Goal: Task Accomplishment & Management: Complete application form

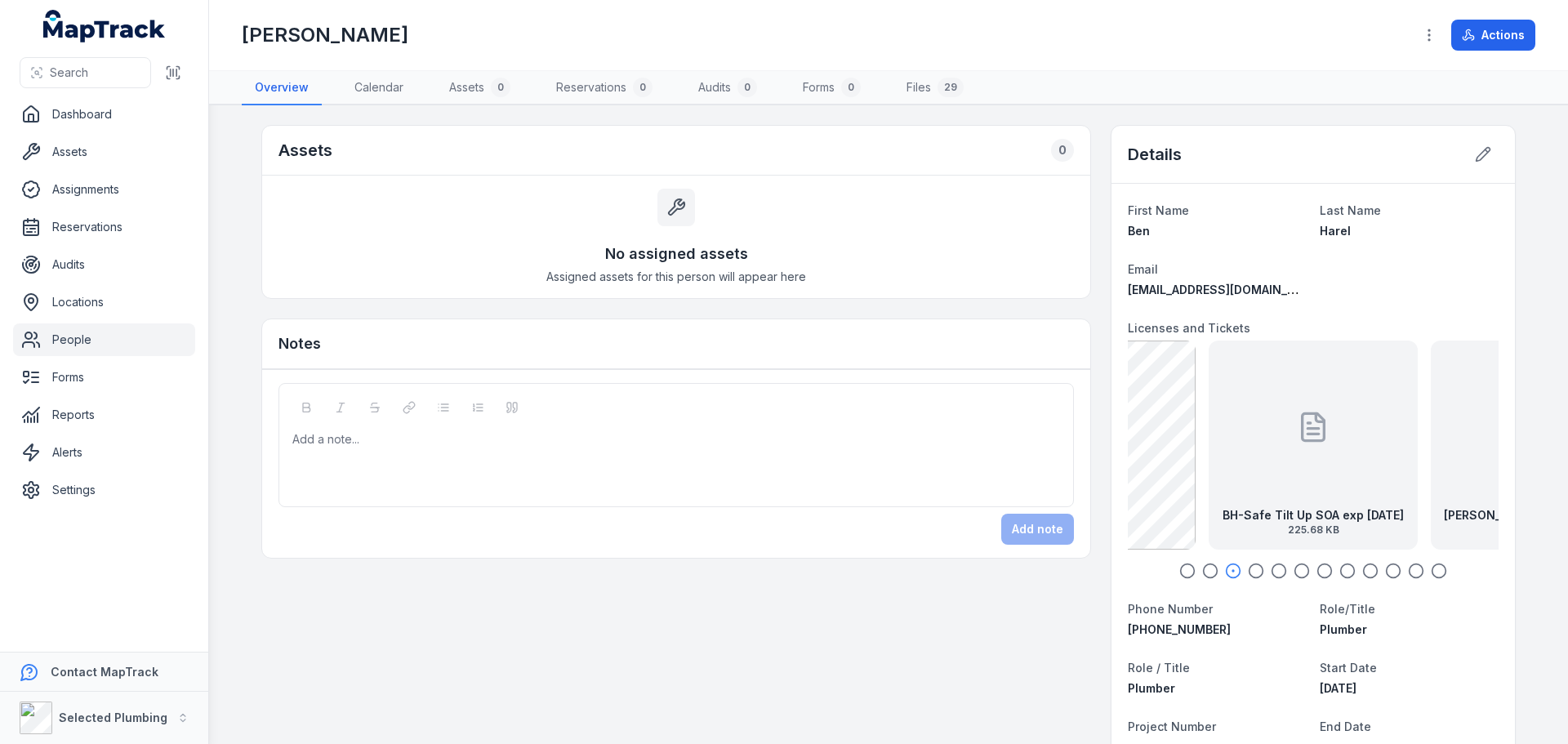
click at [78, 330] on link "People" at bounding box center [104, 339] width 182 height 32
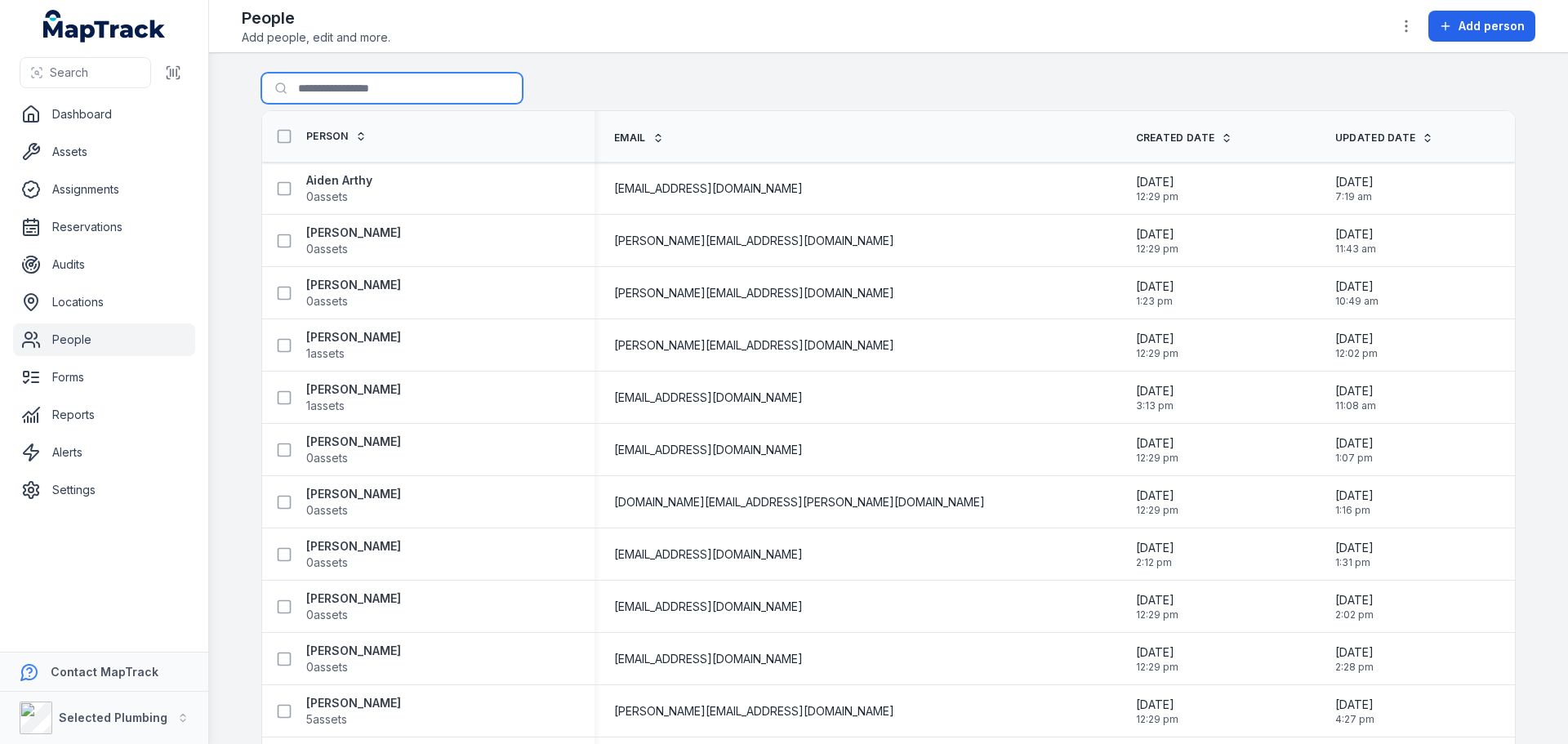
click at [386, 80] on input "Search for people" at bounding box center [392, 88] width 261 height 31
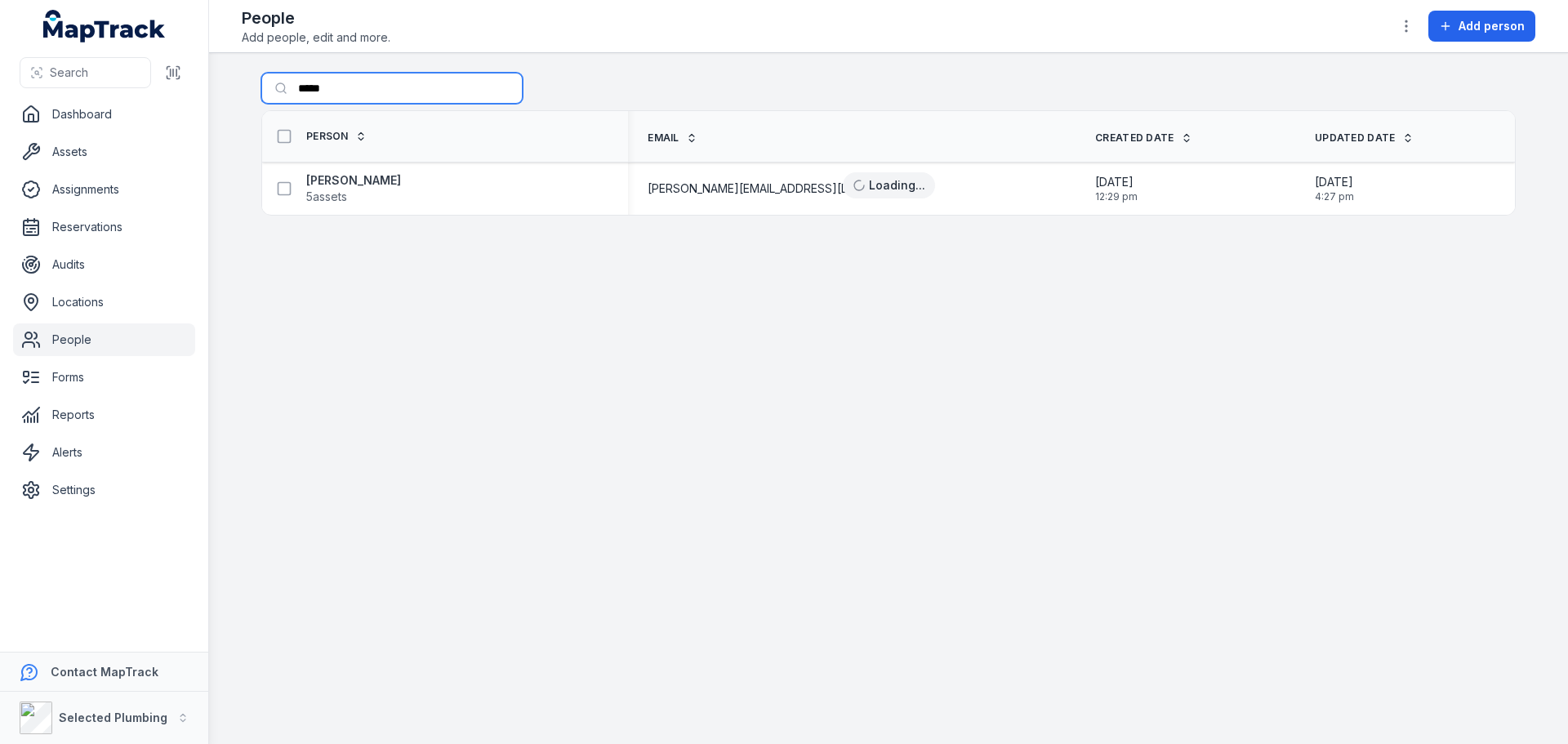
type input "*****"
click at [336, 182] on strong "[PERSON_NAME]" at bounding box center [354, 180] width 95 height 16
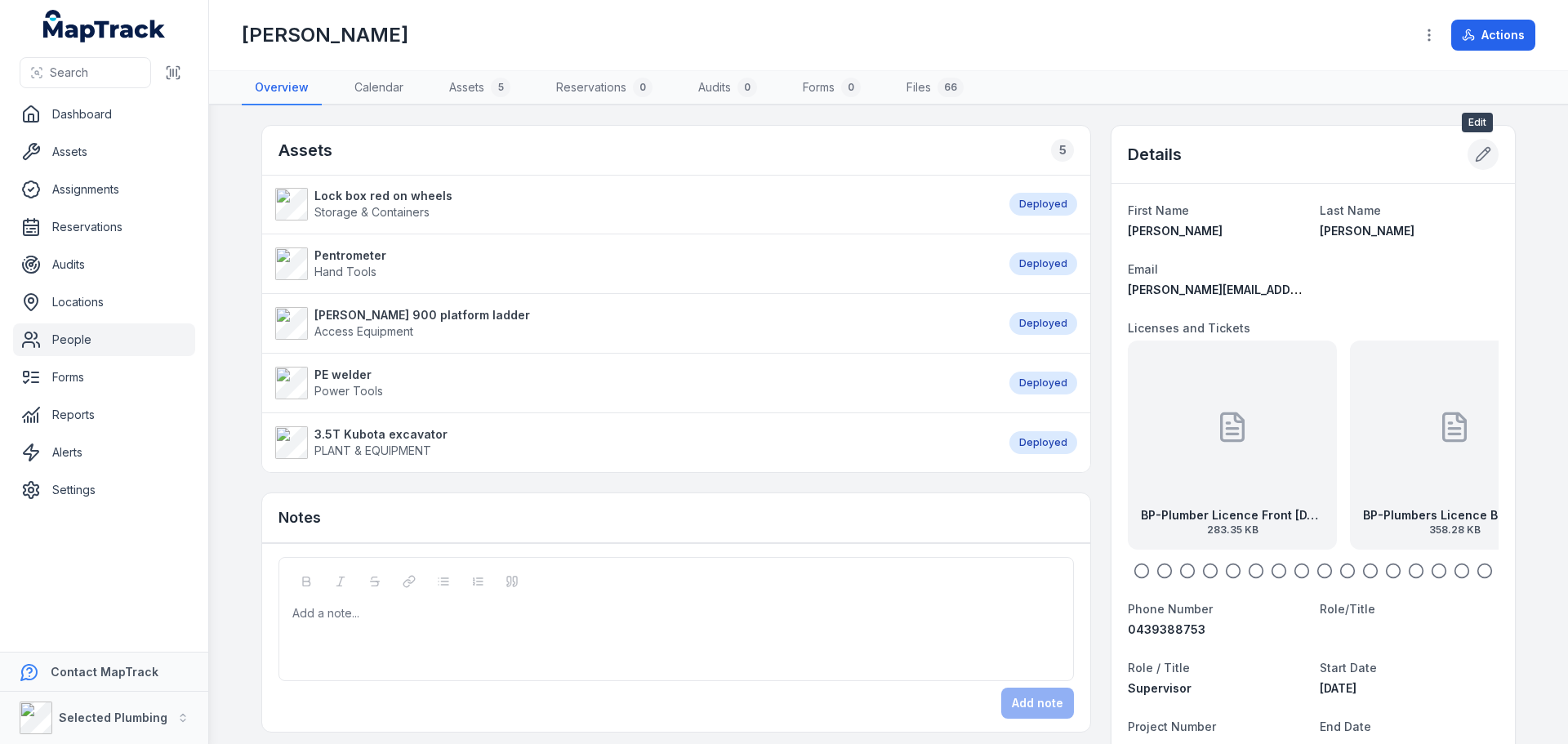
click at [1480, 156] on icon at bounding box center [1483, 154] width 16 height 16
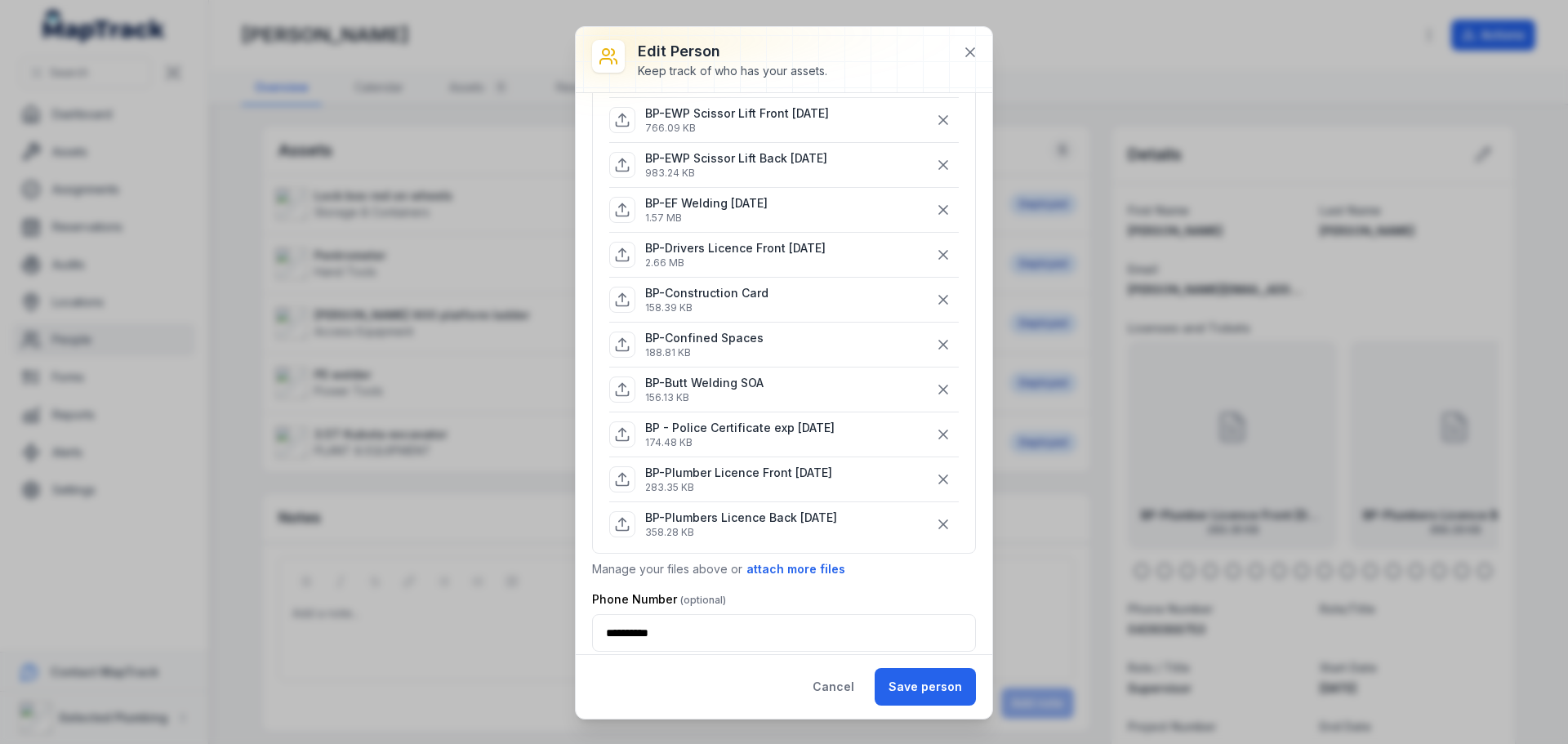
scroll to position [653, 0]
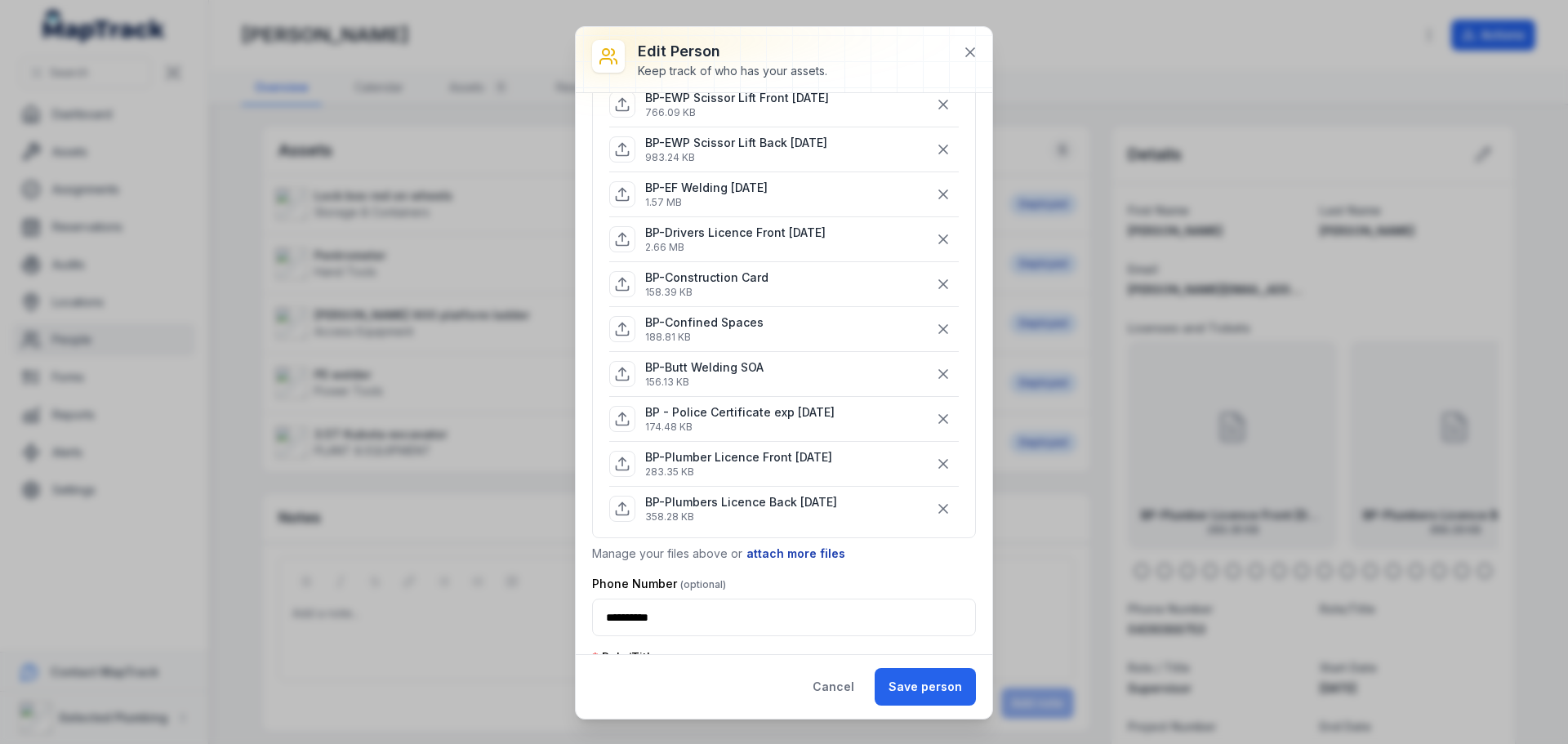
click at [792, 552] on button "attach more files" at bounding box center [795, 553] width 100 height 18
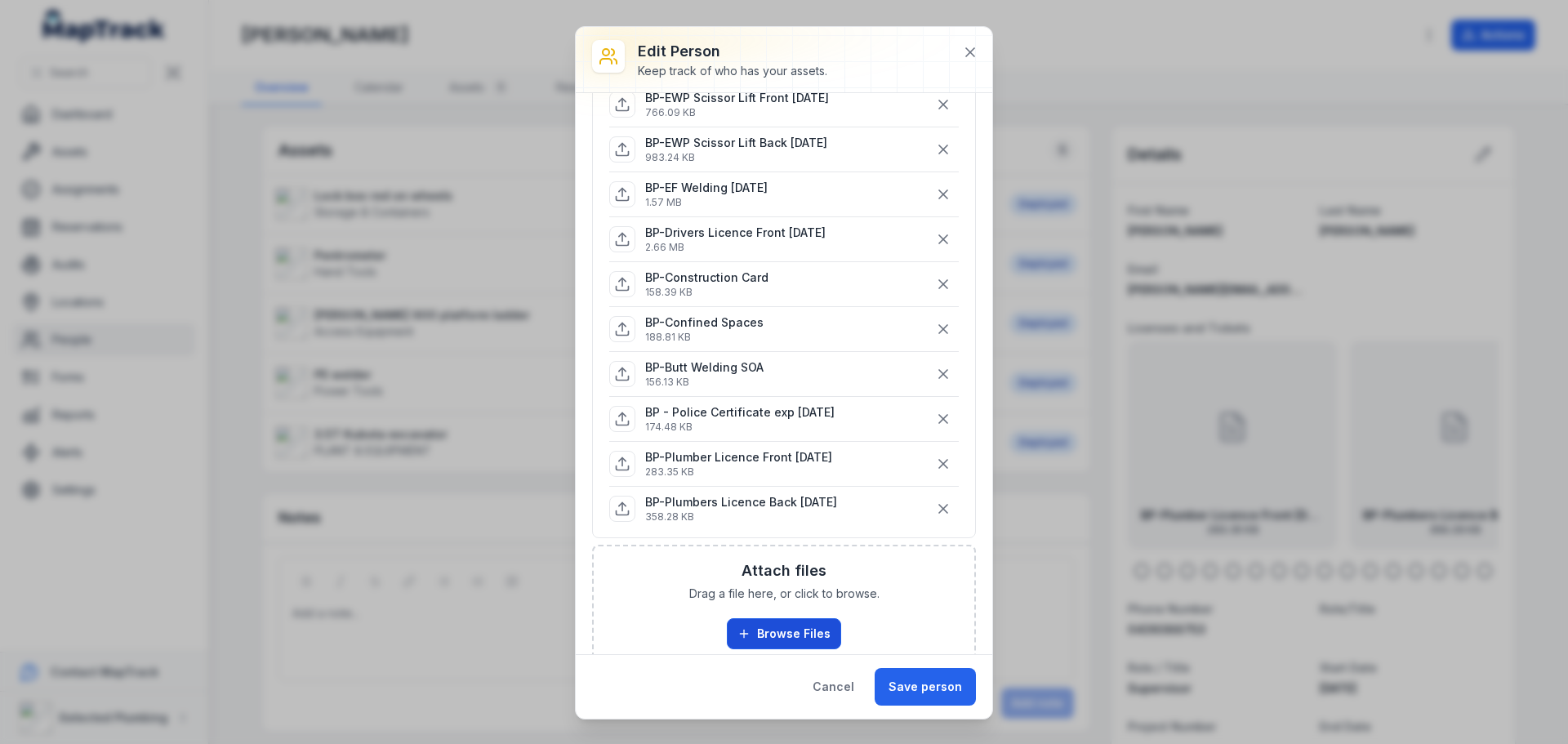
click at [801, 627] on button "Browse Files" at bounding box center [784, 633] width 115 height 31
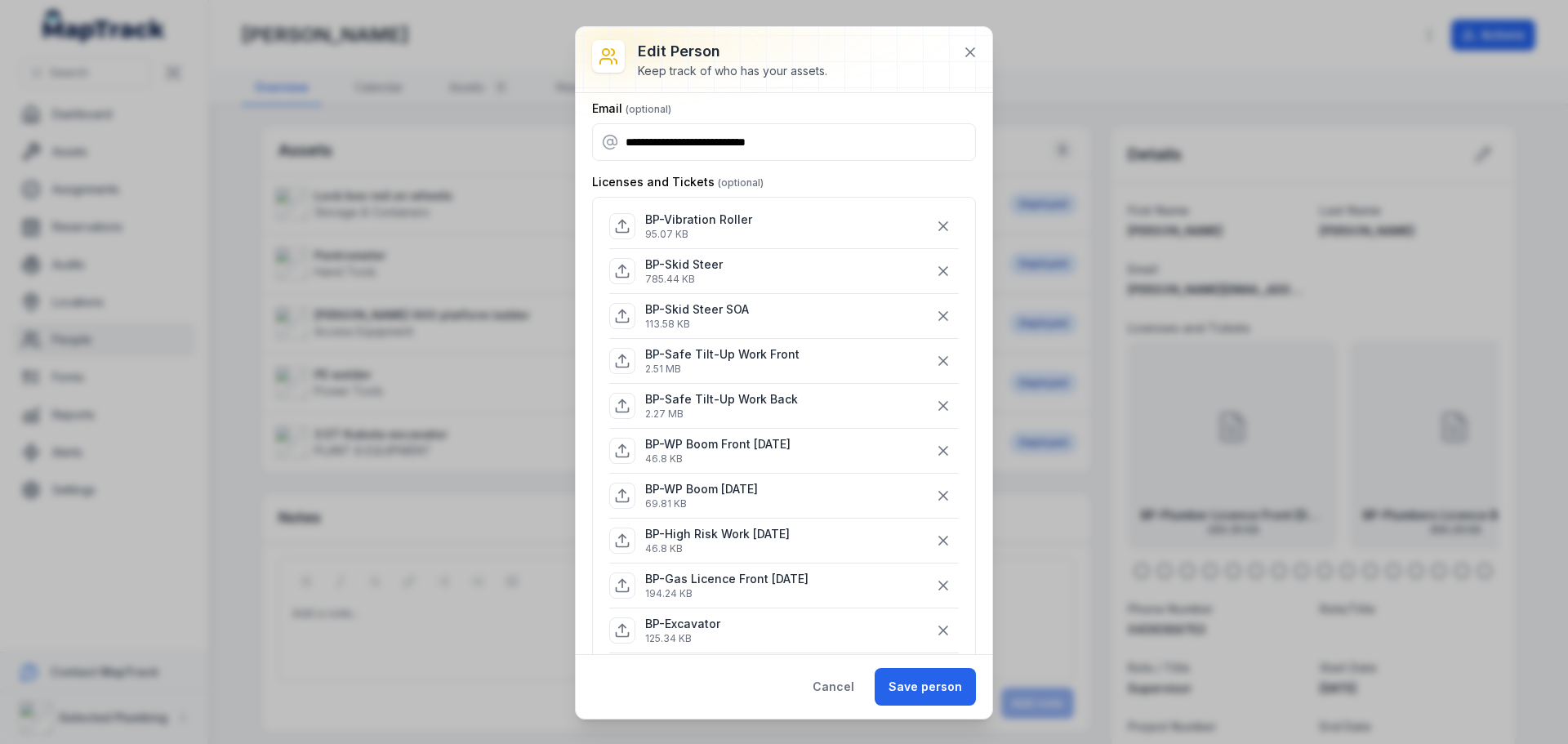
scroll to position [81, 0]
click at [935, 356] on icon "button" at bounding box center [943, 362] width 16 height 16
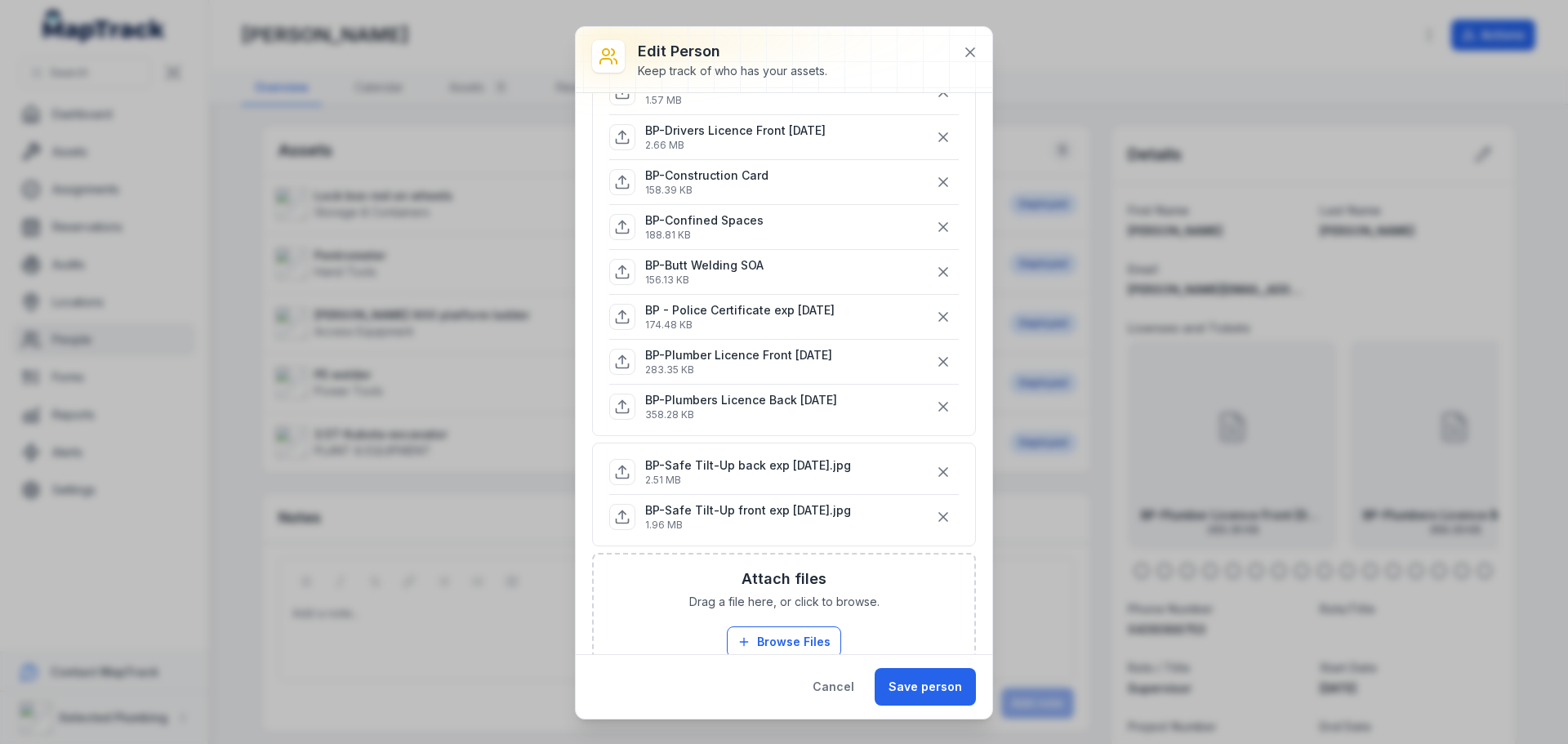
scroll to position [735, 0]
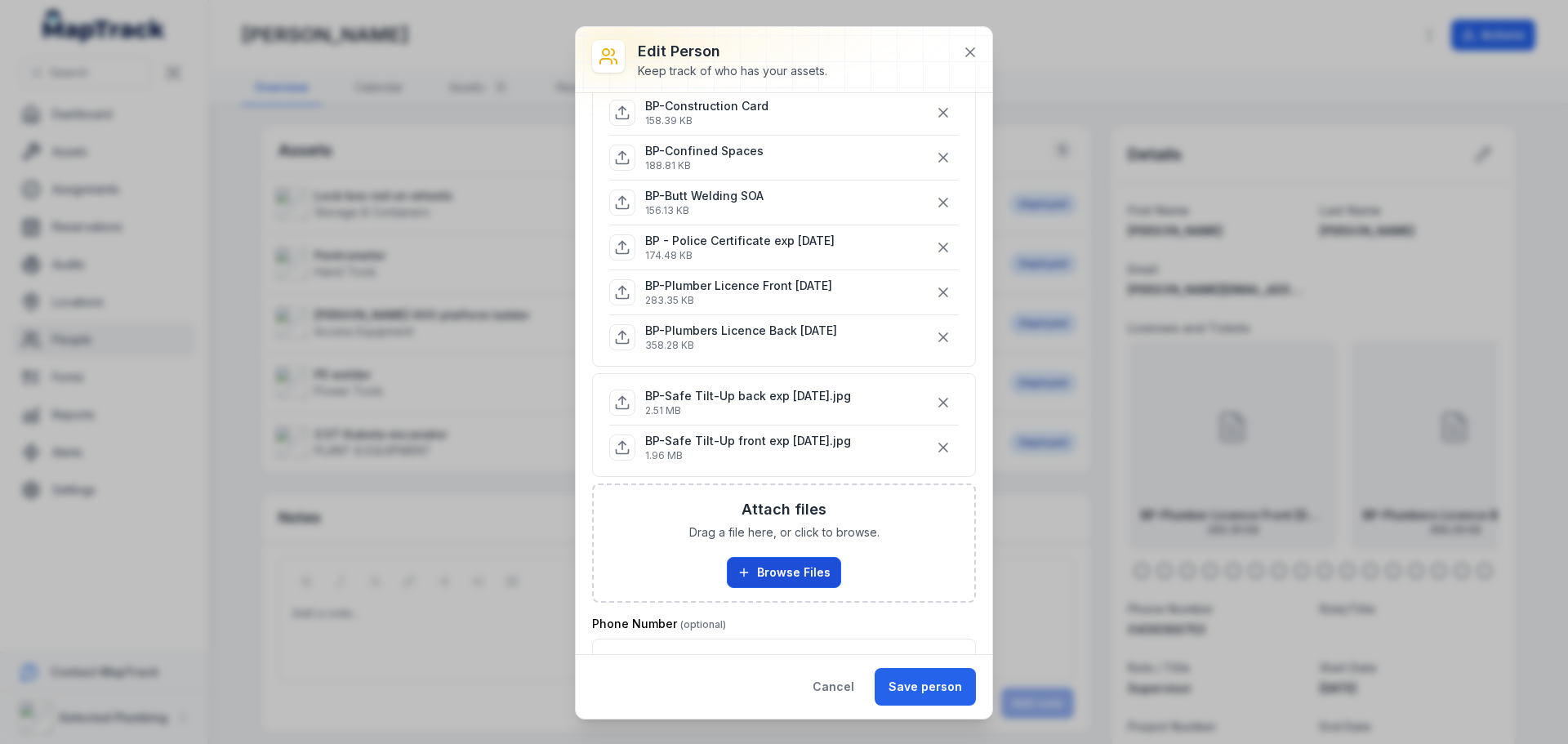
click at [793, 569] on button "Browse Files" at bounding box center [784, 572] width 115 height 31
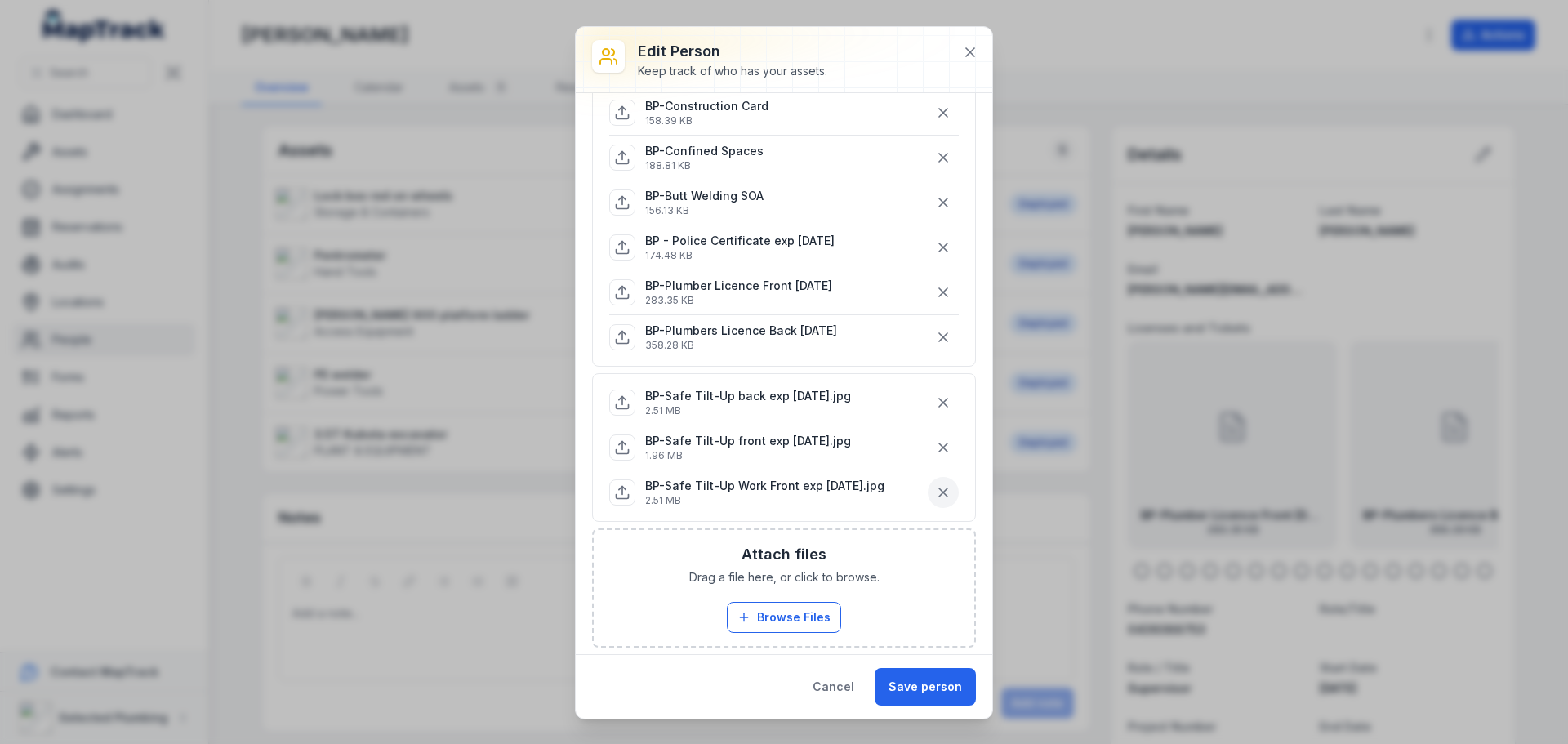
click at [937, 488] on icon "button" at bounding box center [943, 492] width 16 height 16
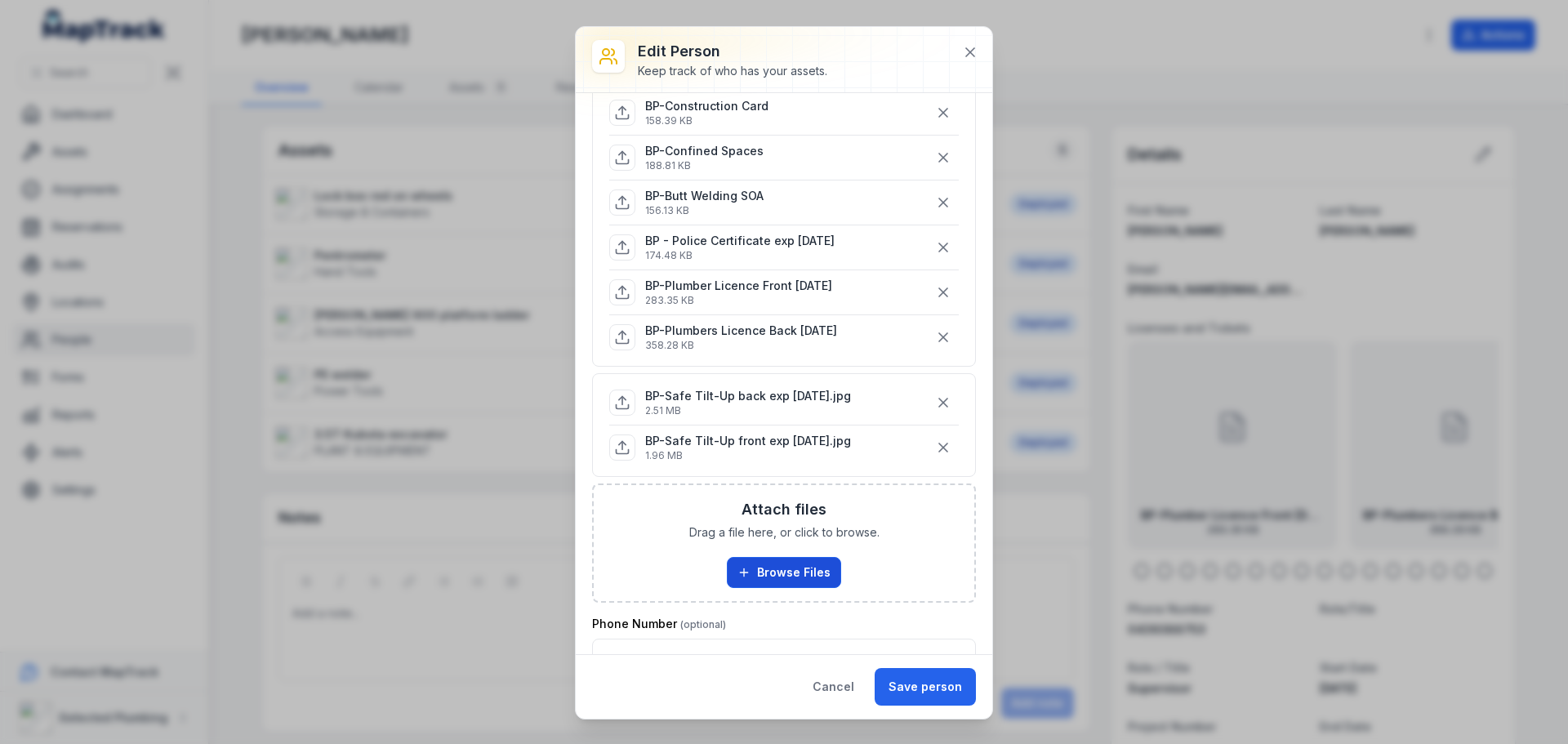
click at [798, 577] on button "Browse Files" at bounding box center [784, 572] width 115 height 31
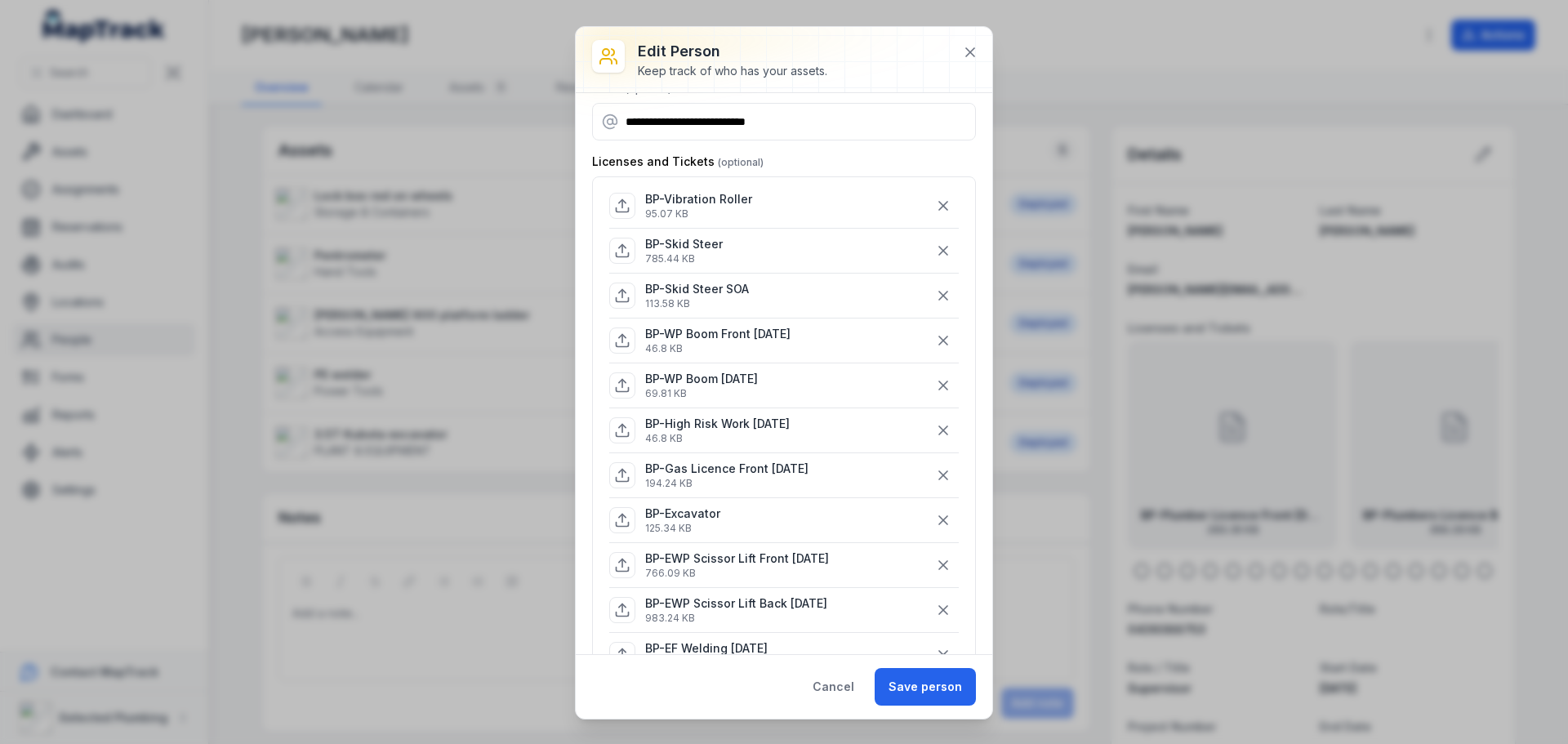
scroll to position [81, 0]
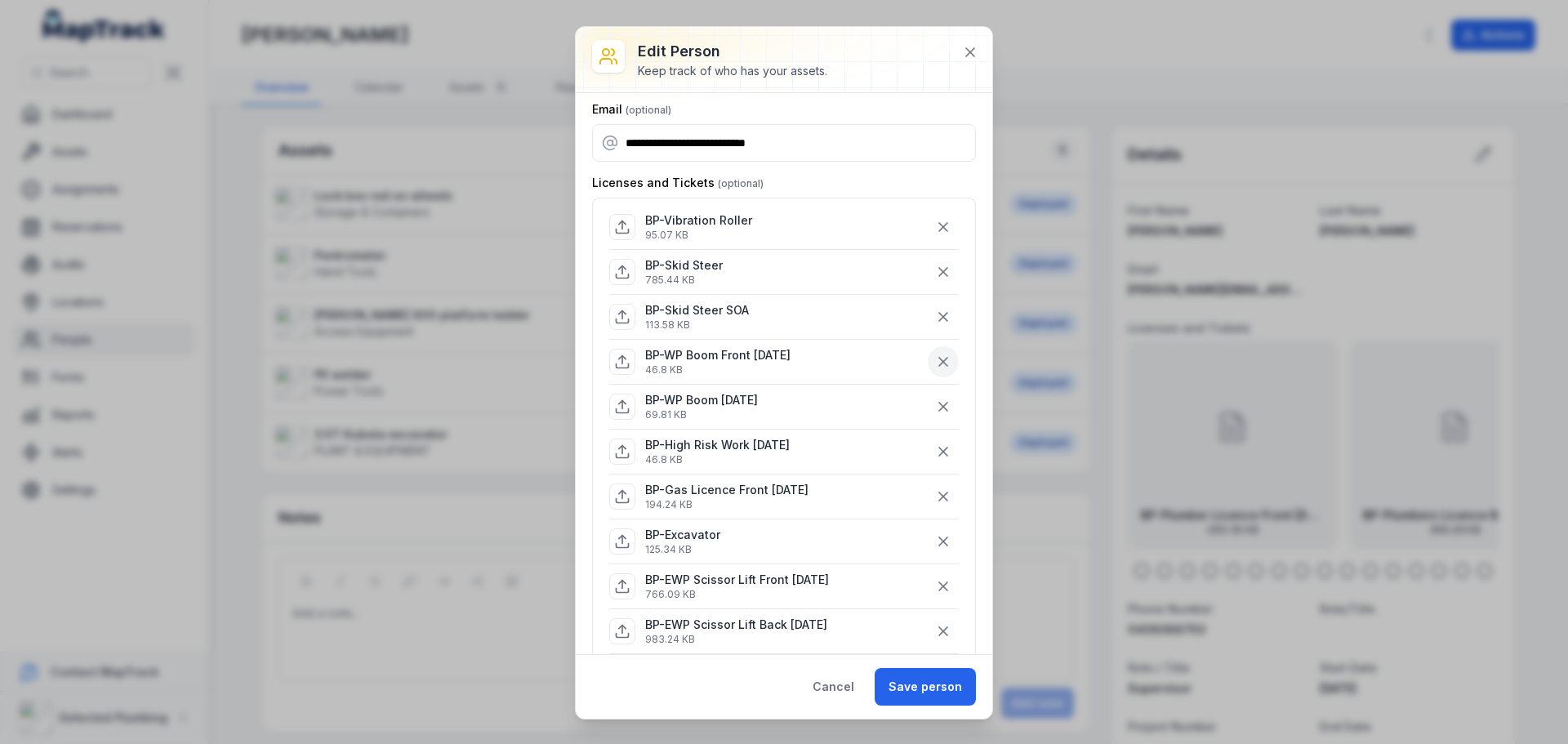
click at [935, 361] on icon "button" at bounding box center [943, 362] width 16 height 16
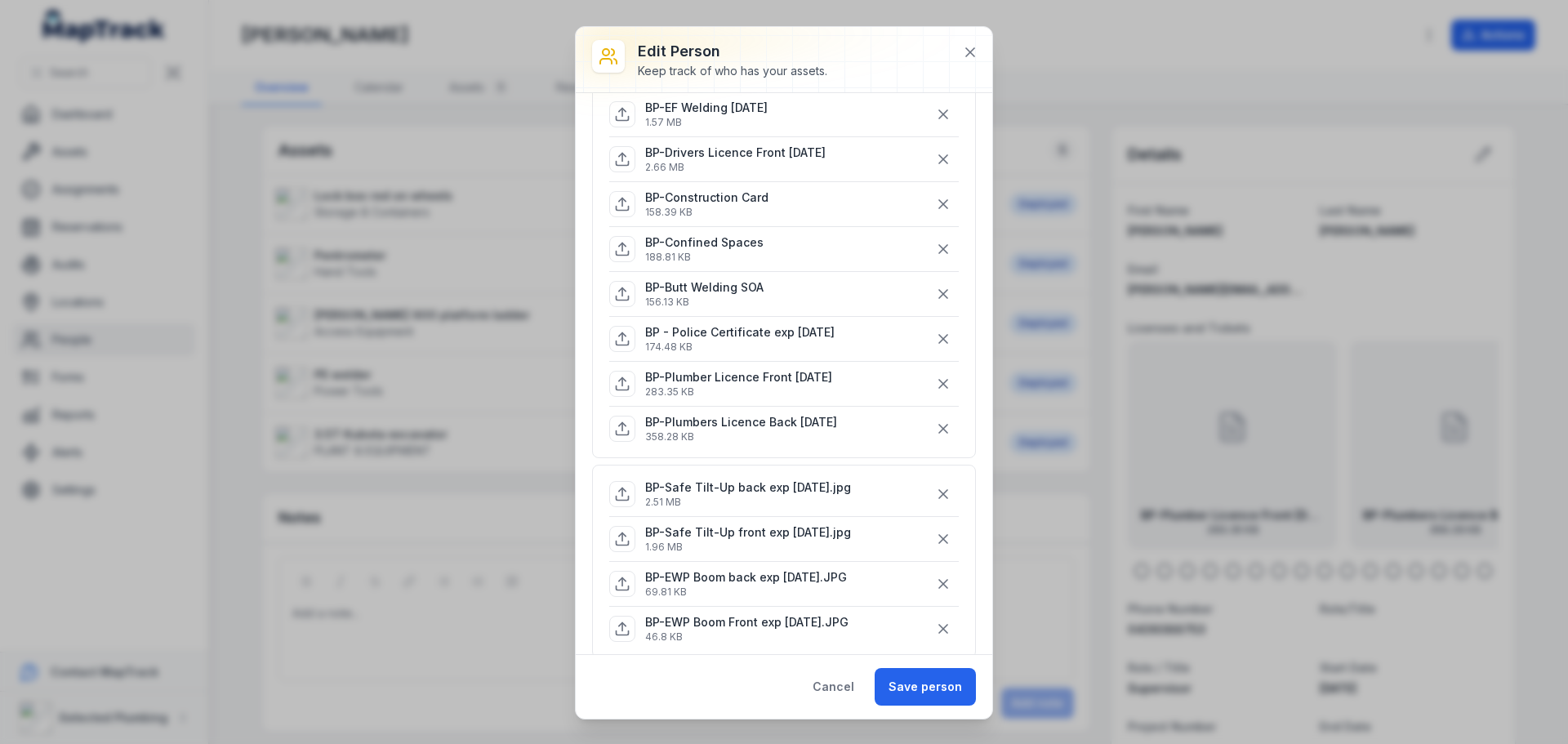
scroll to position [571, 0]
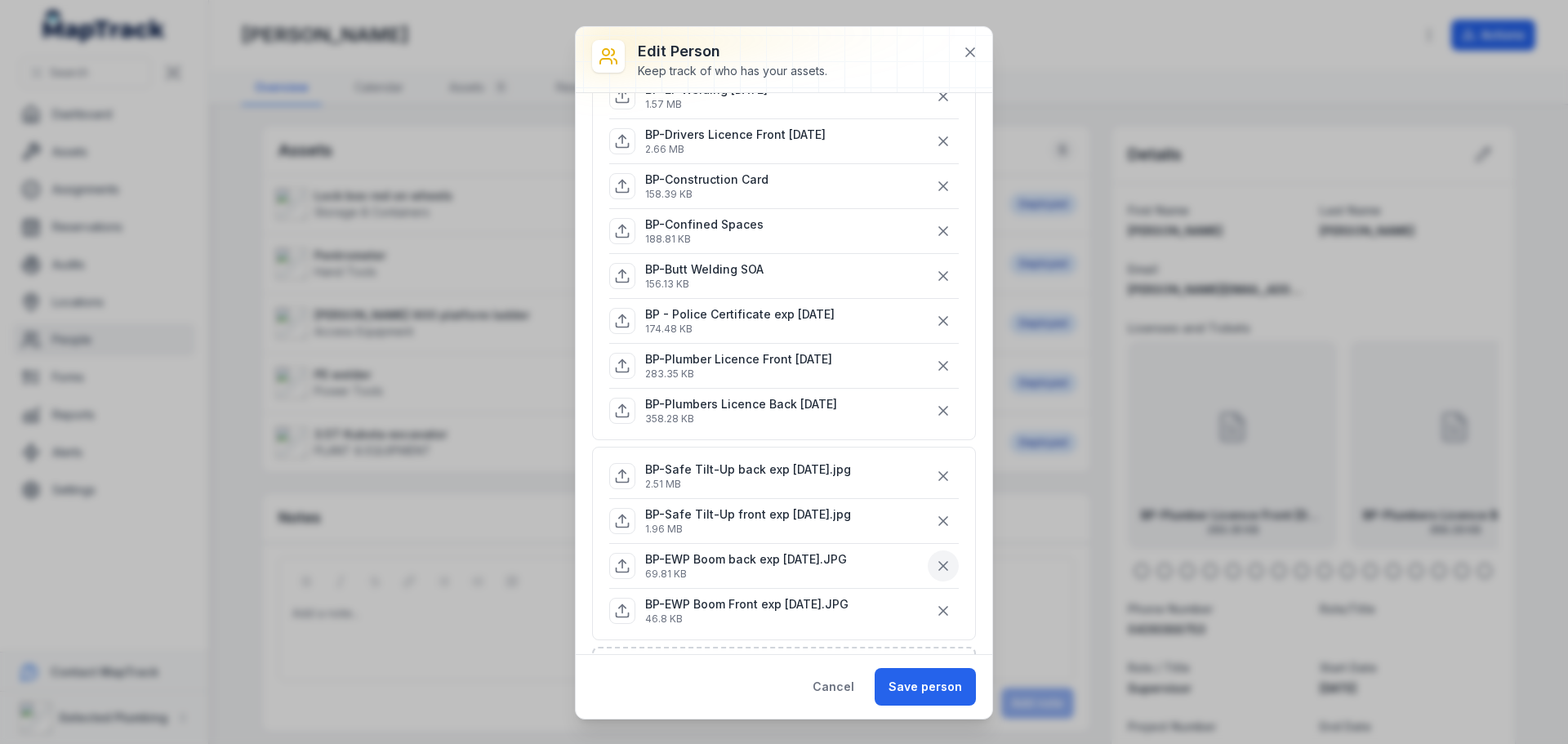
click at [935, 565] on icon "button" at bounding box center [943, 566] width 16 height 16
click at [939, 564] on icon "button" at bounding box center [943, 565] width 8 height 8
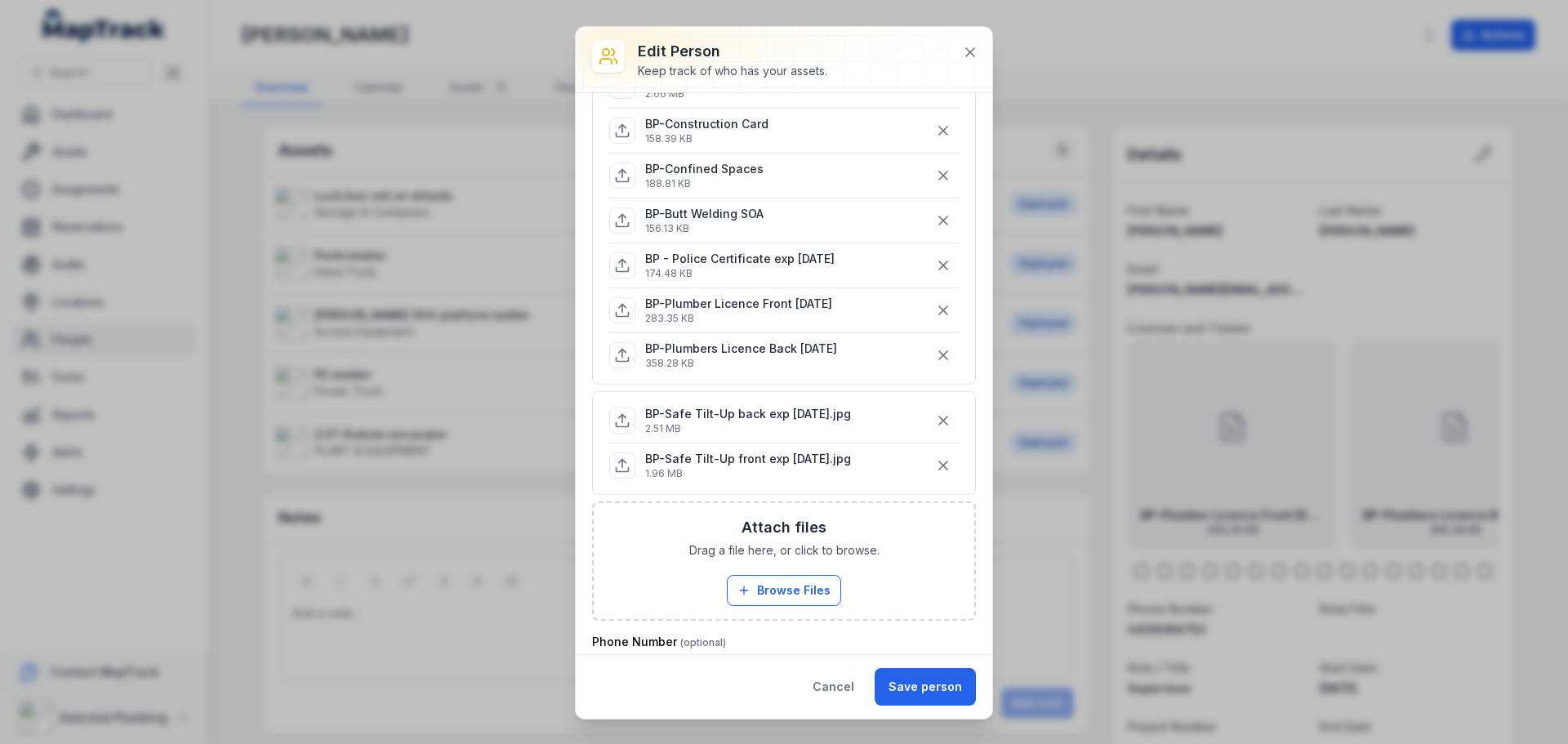
scroll to position [653, 0]
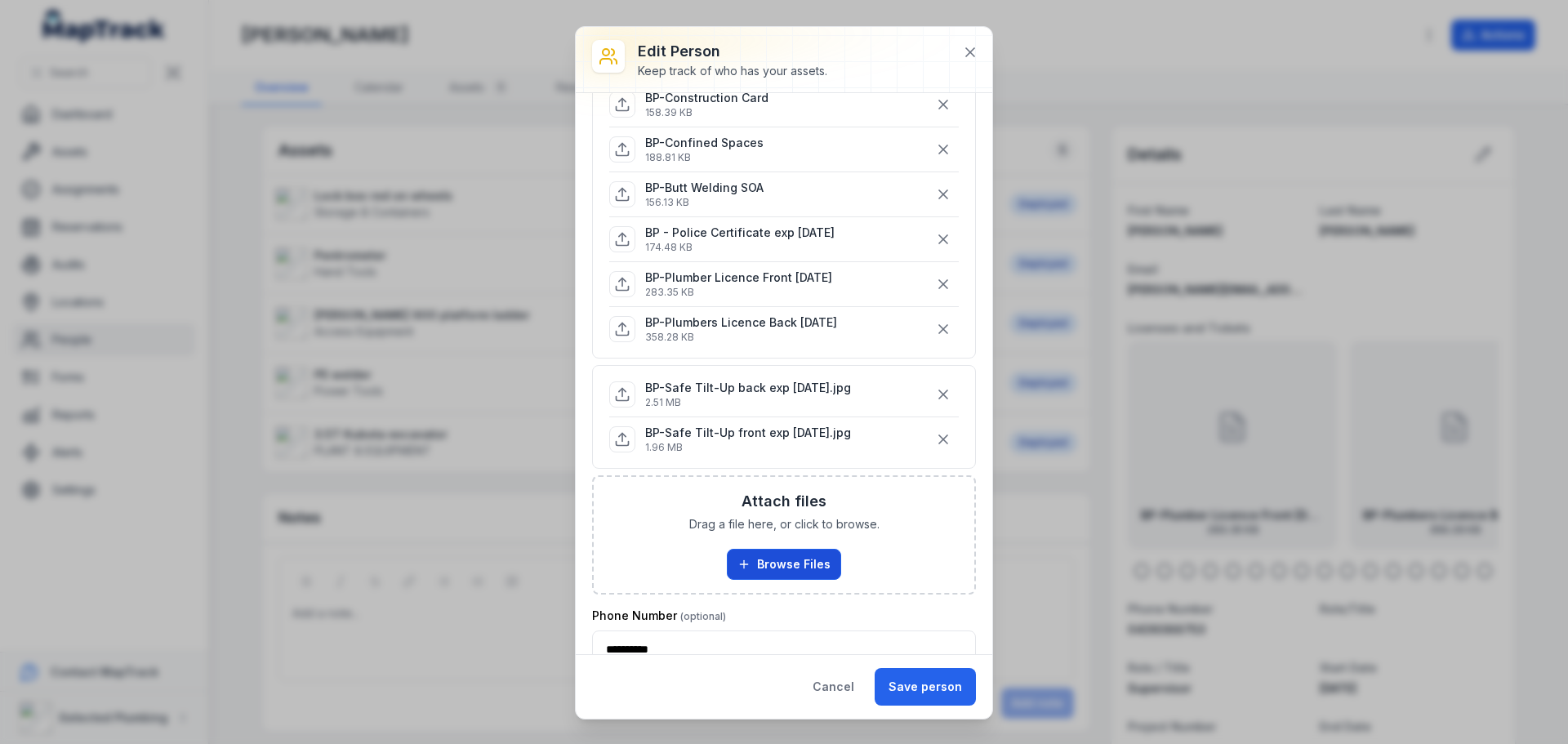
click at [789, 560] on button "Browse Files" at bounding box center [784, 564] width 115 height 31
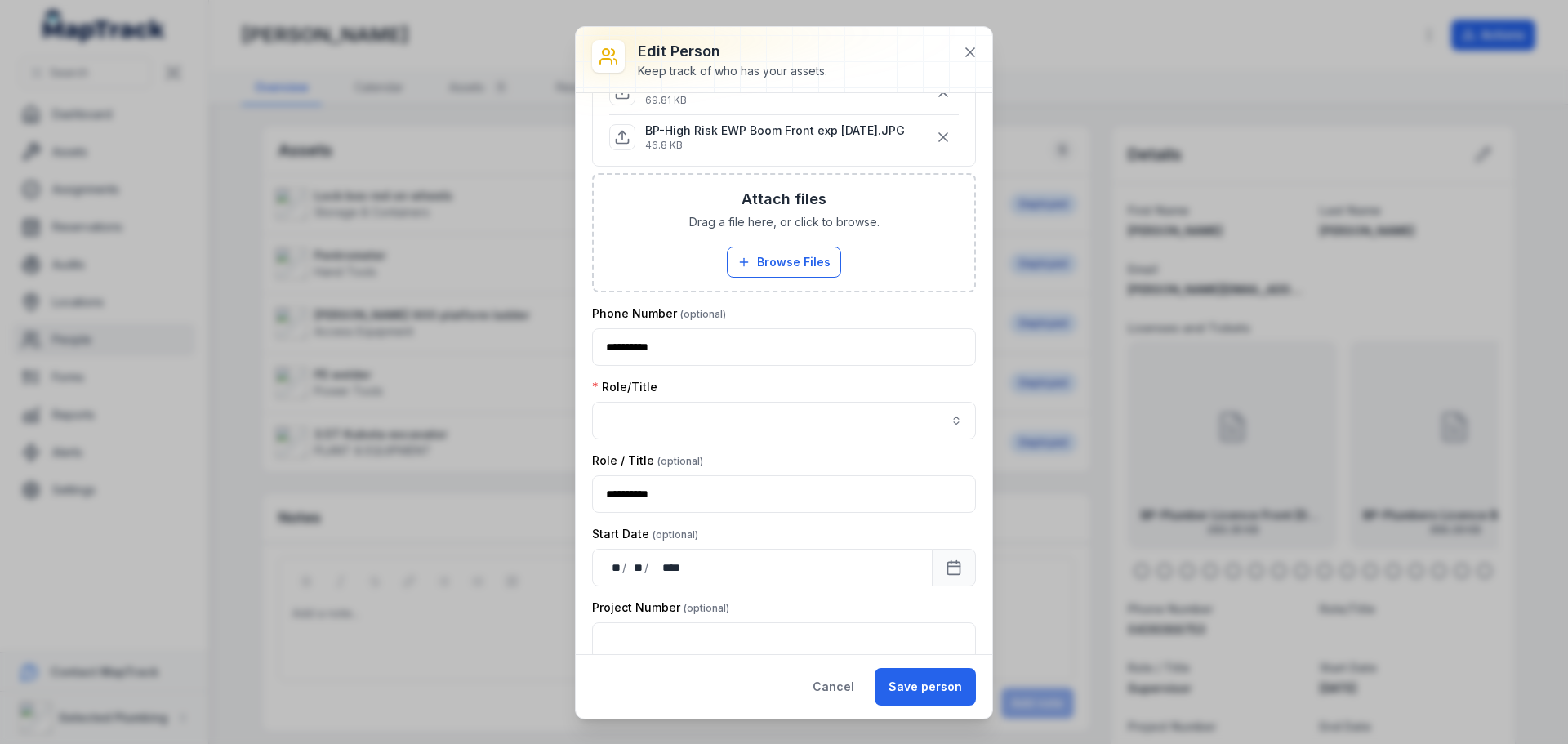
scroll to position [817, 0]
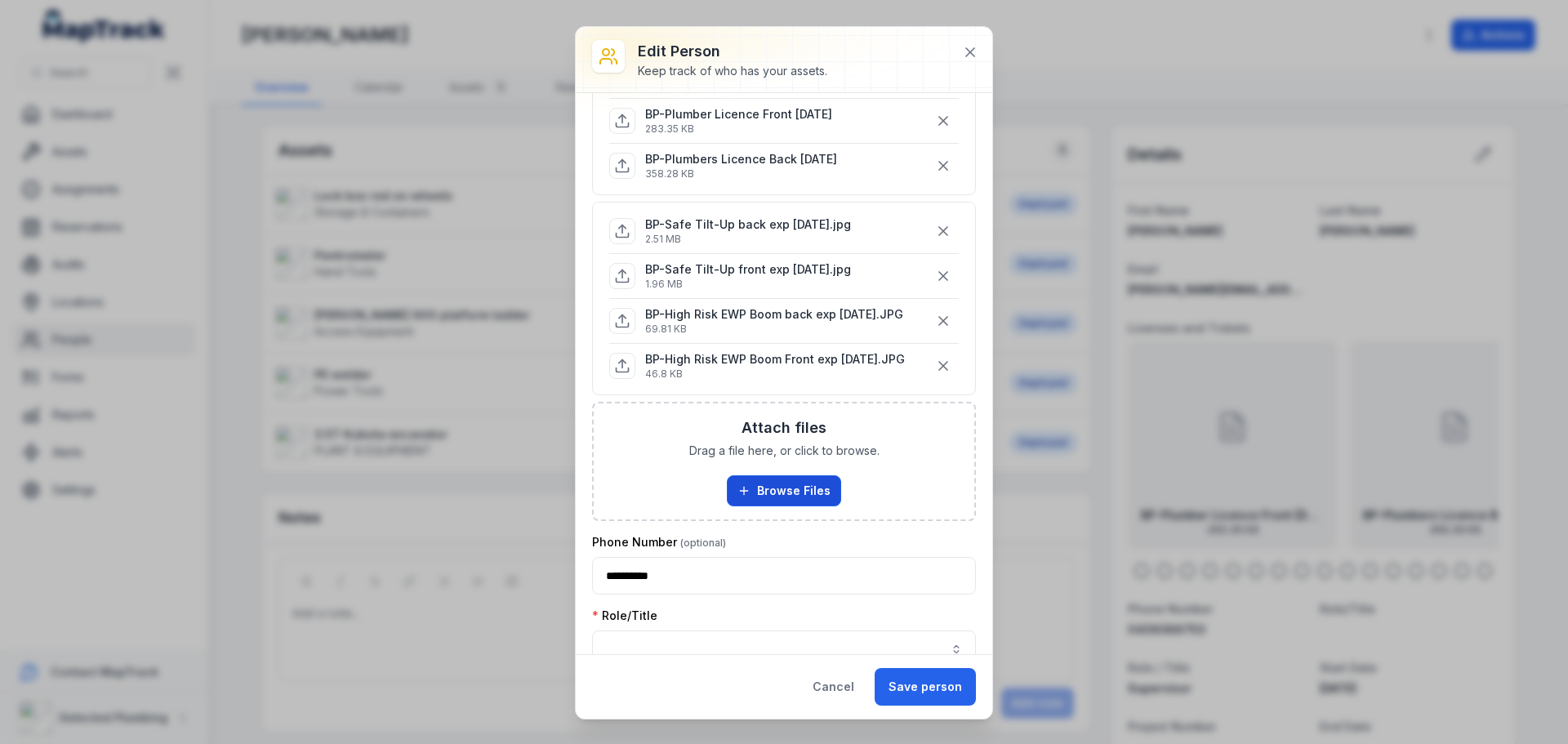
click at [792, 486] on button "Browse Files" at bounding box center [784, 491] width 115 height 31
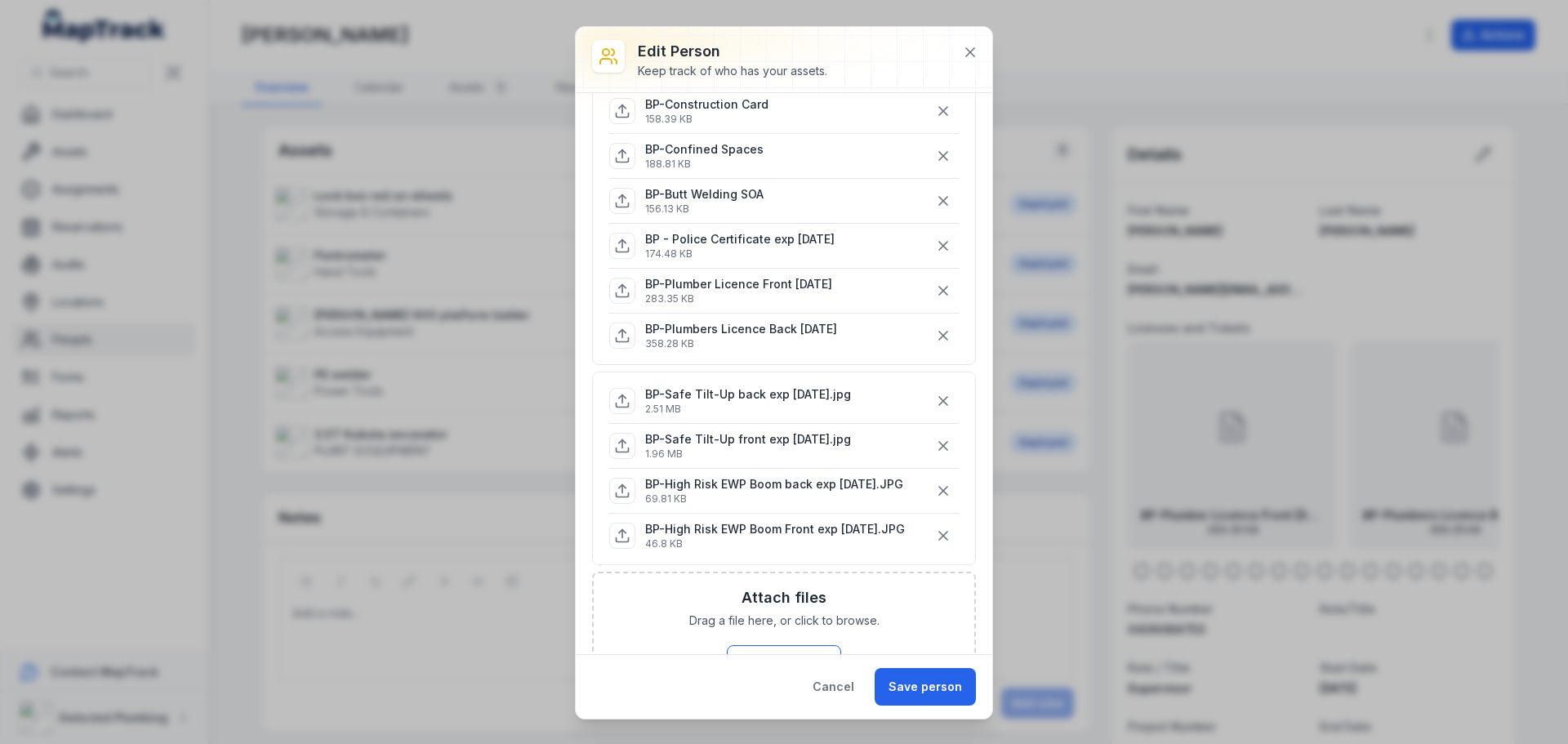
scroll to position [653, 0]
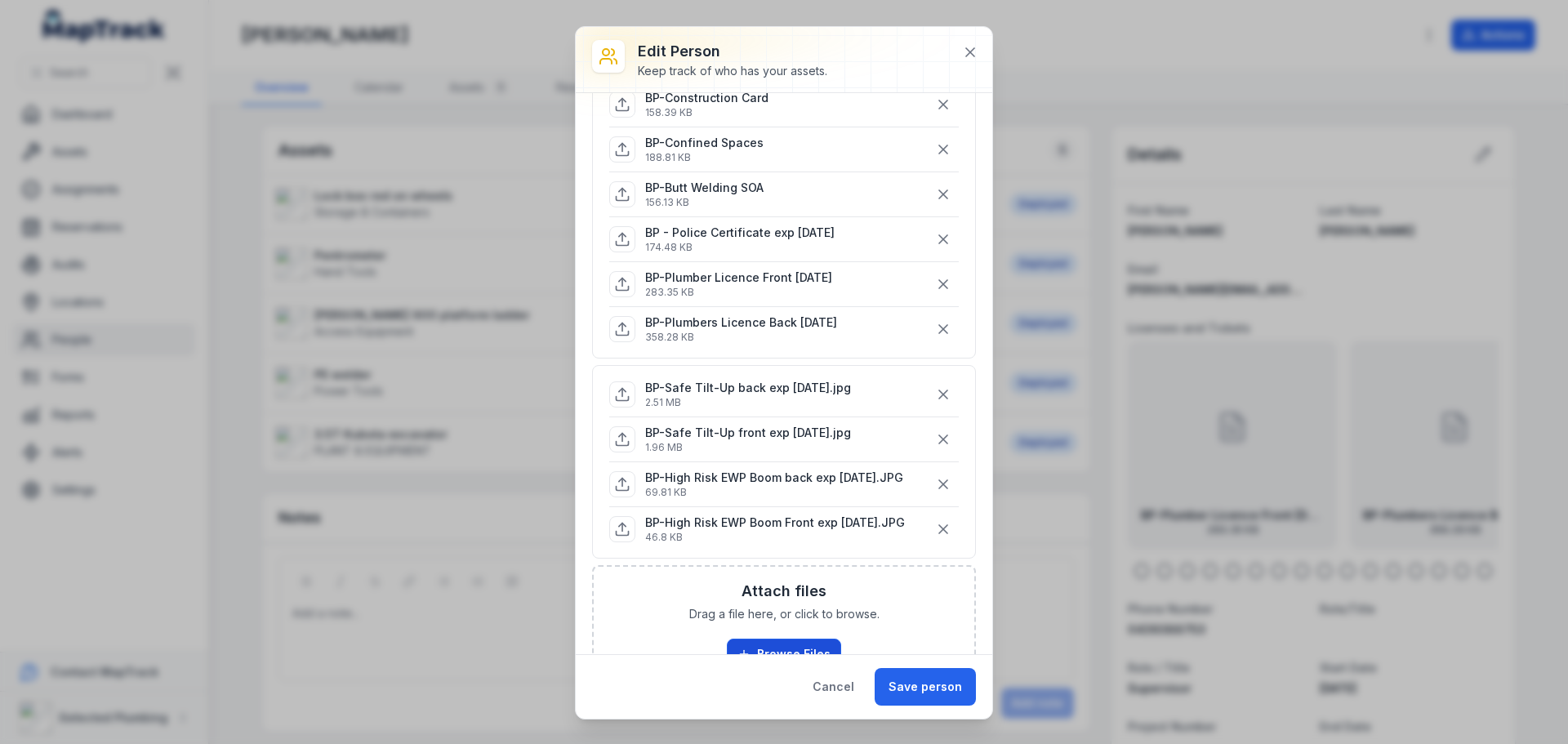
click at [811, 645] on button "Browse Files" at bounding box center [784, 654] width 115 height 31
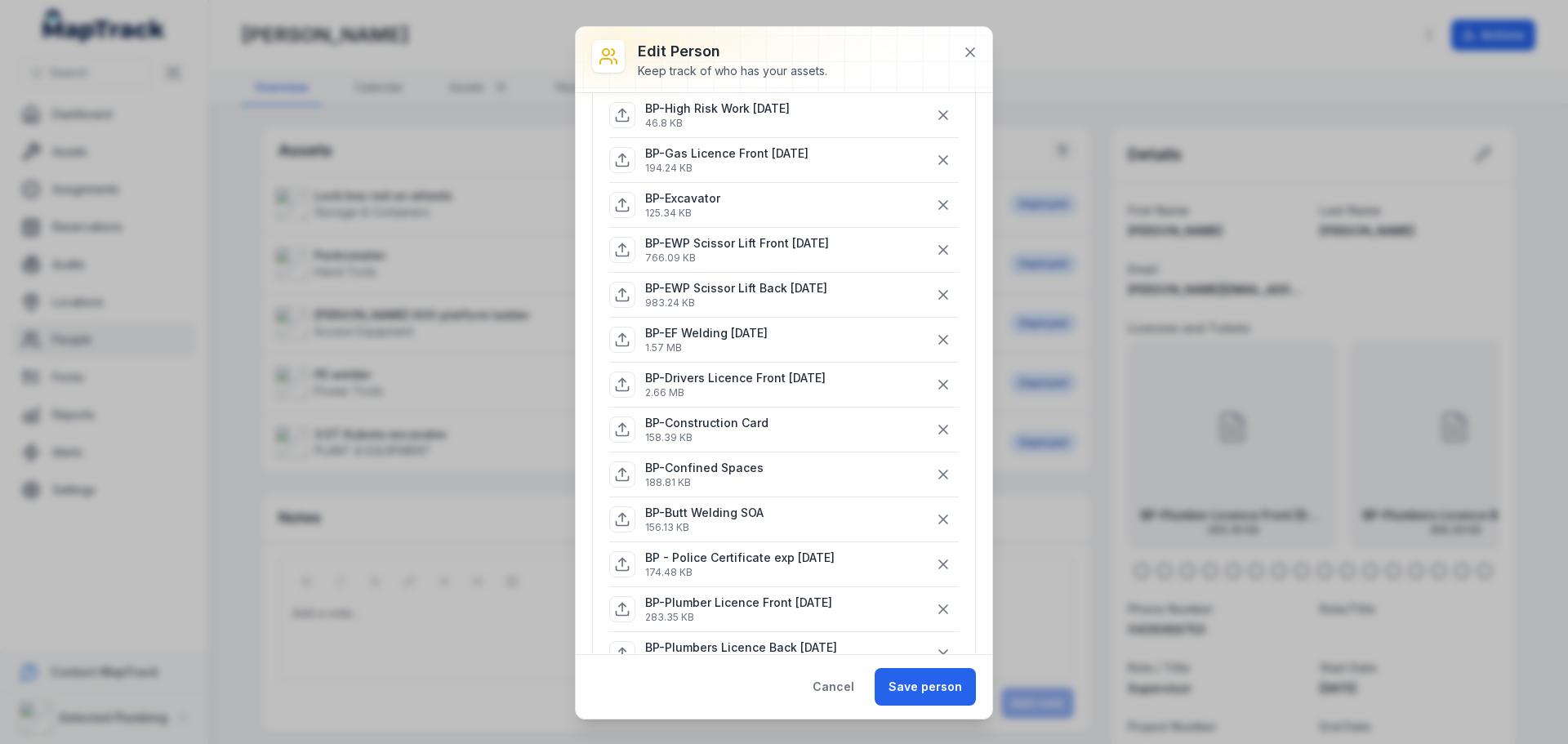
scroll to position [327, 0]
click at [935, 337] on icon "button" at bounding box center [943, 341] width 16 height 16
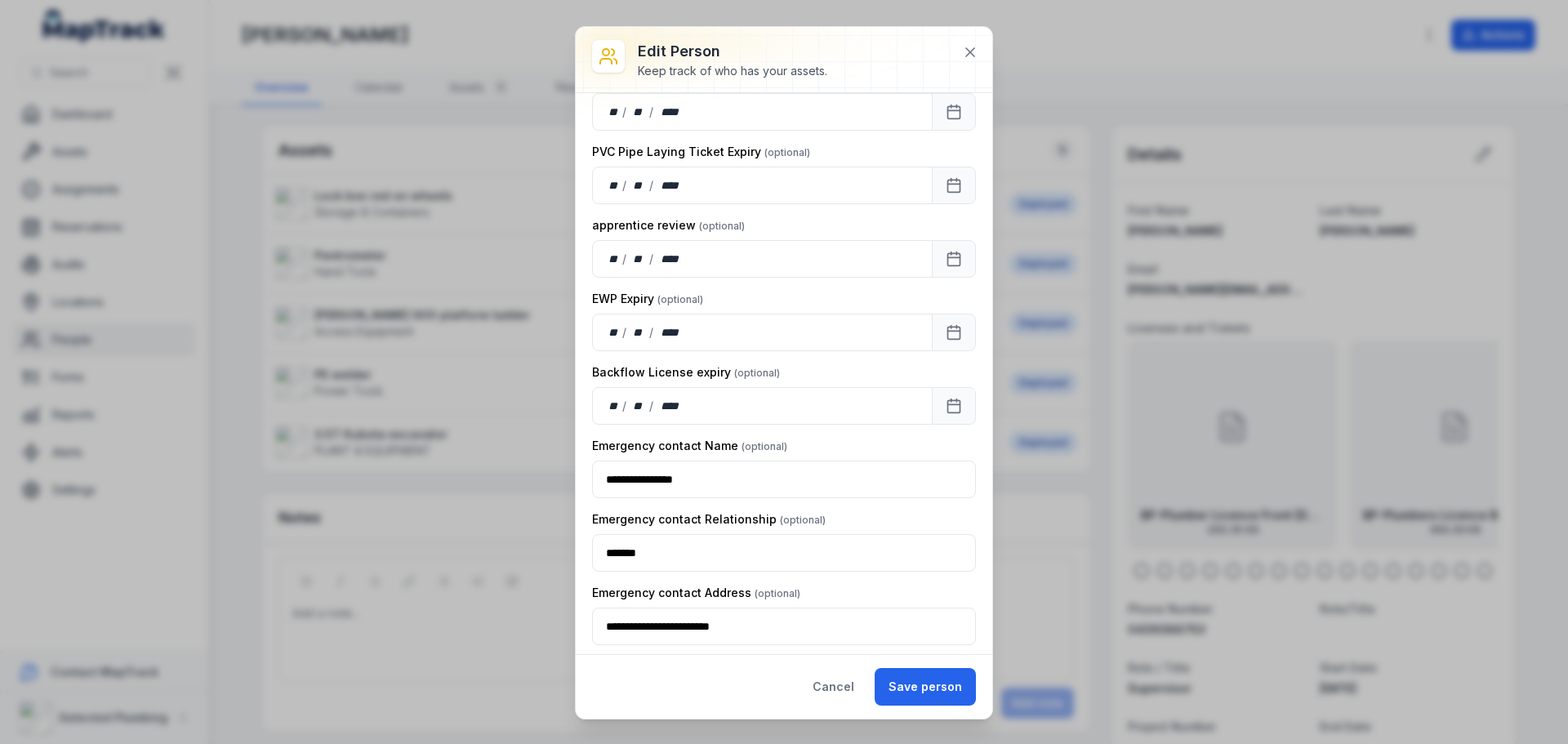
scroll to position [2683, 0]
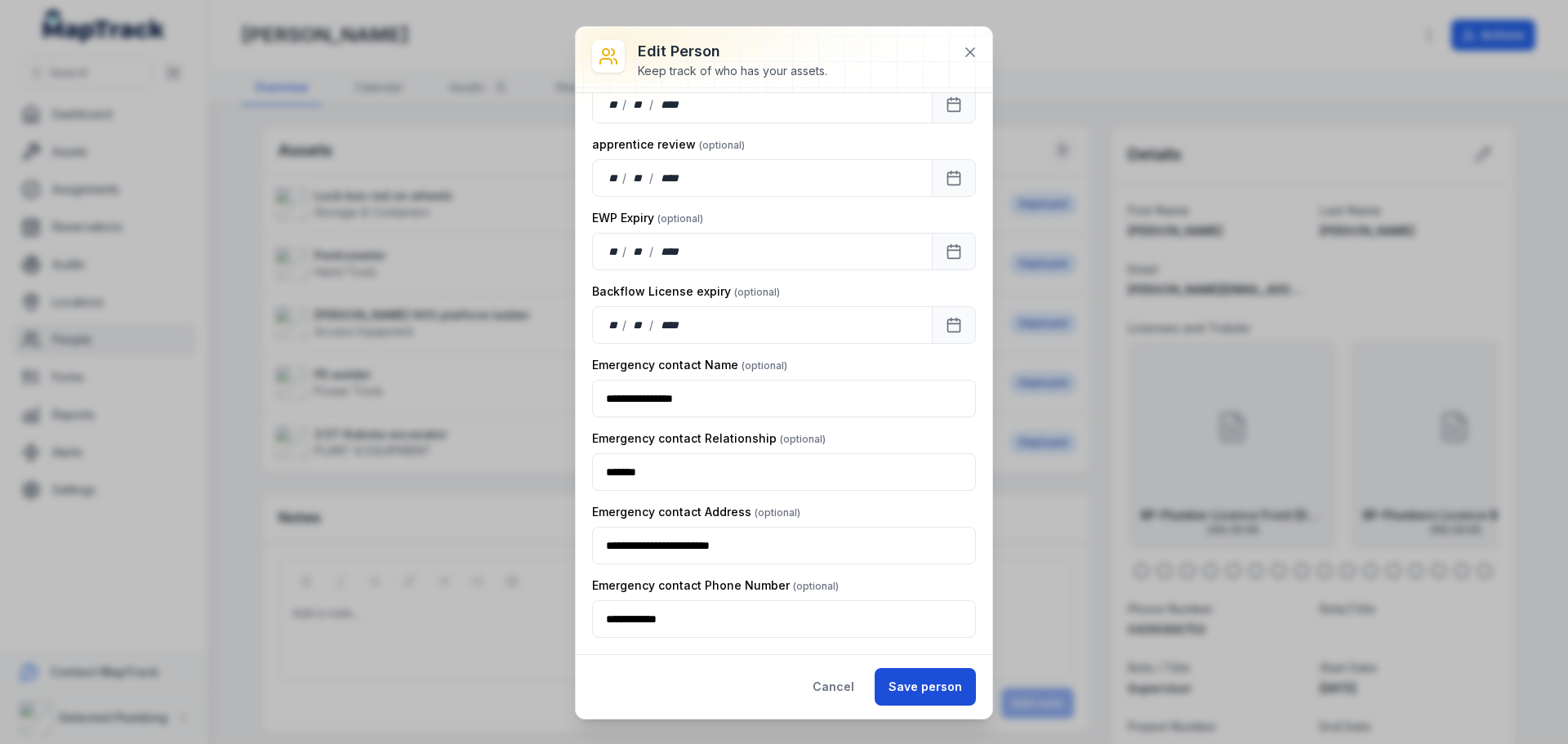
click at [913, 680] on button "Save person" at bounding box center [925, 687] width 101 height 38
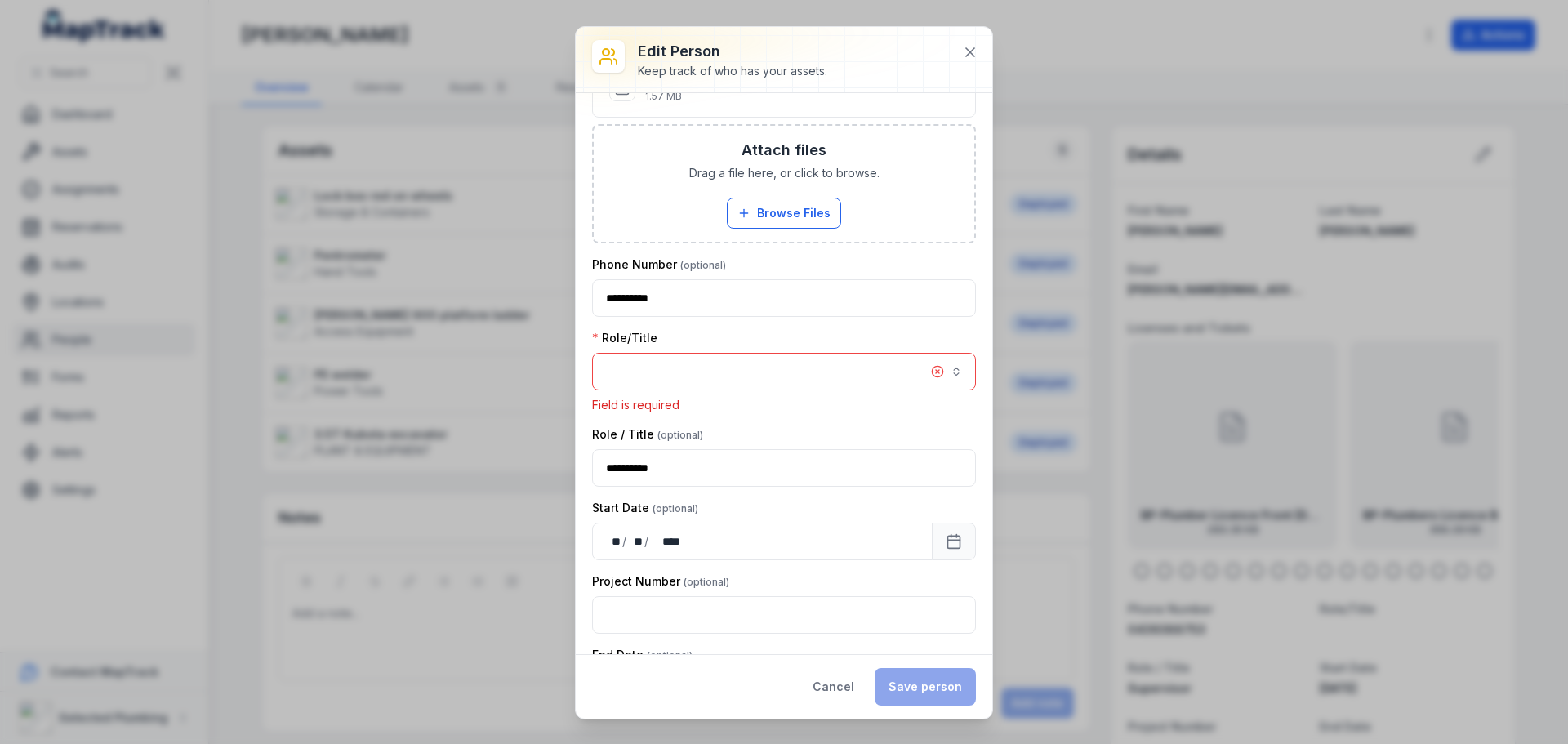
scroll to position [1092, 0]
click at [732, 367] on button "button" at bounding box center [784, 373] width 384 height 38
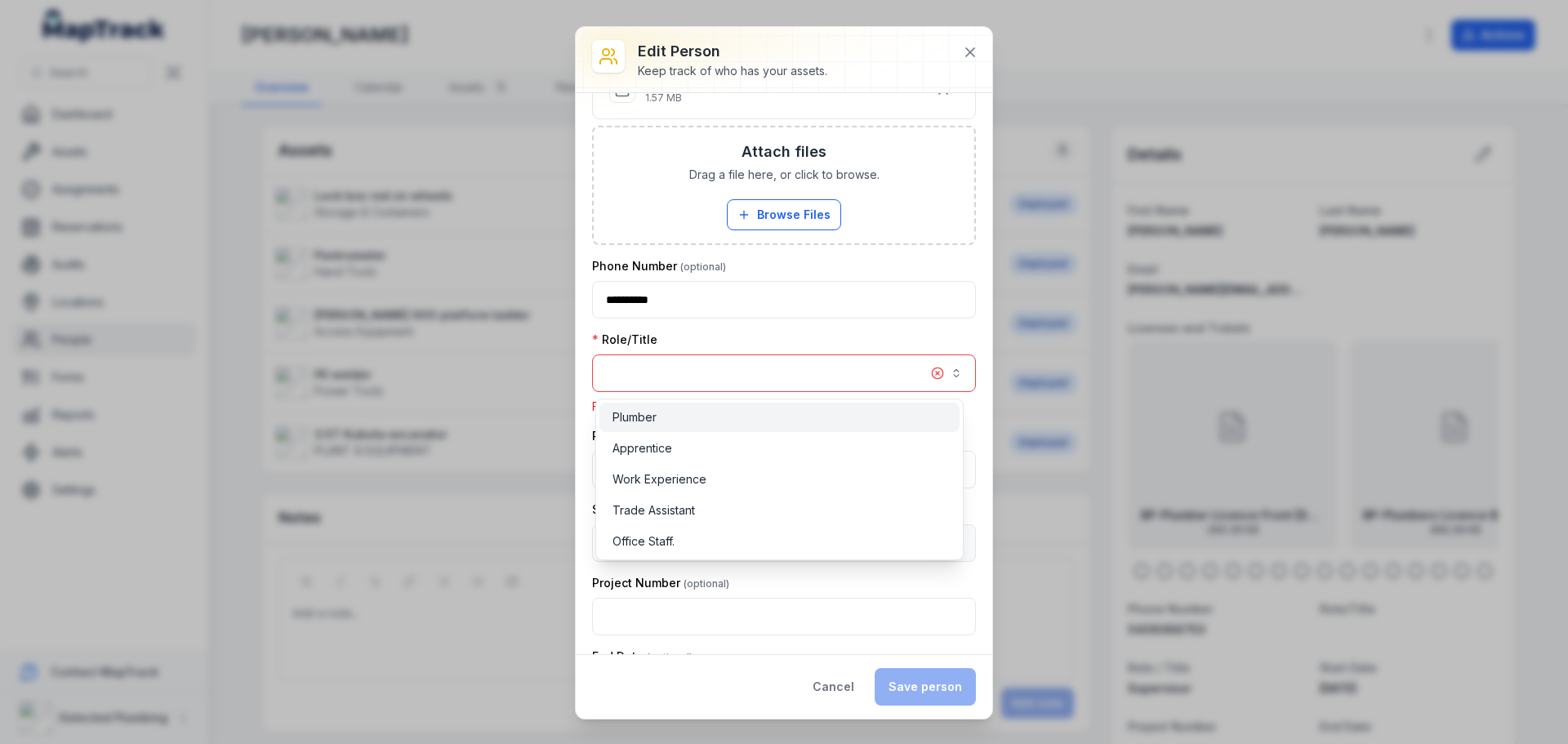
click at [683, 409] on div "Plumber" at bounding box center [779, 417] width 334 height 16
click at [738, 322] on div "**********" at bounding box center [784, 622] width 384 height 3211
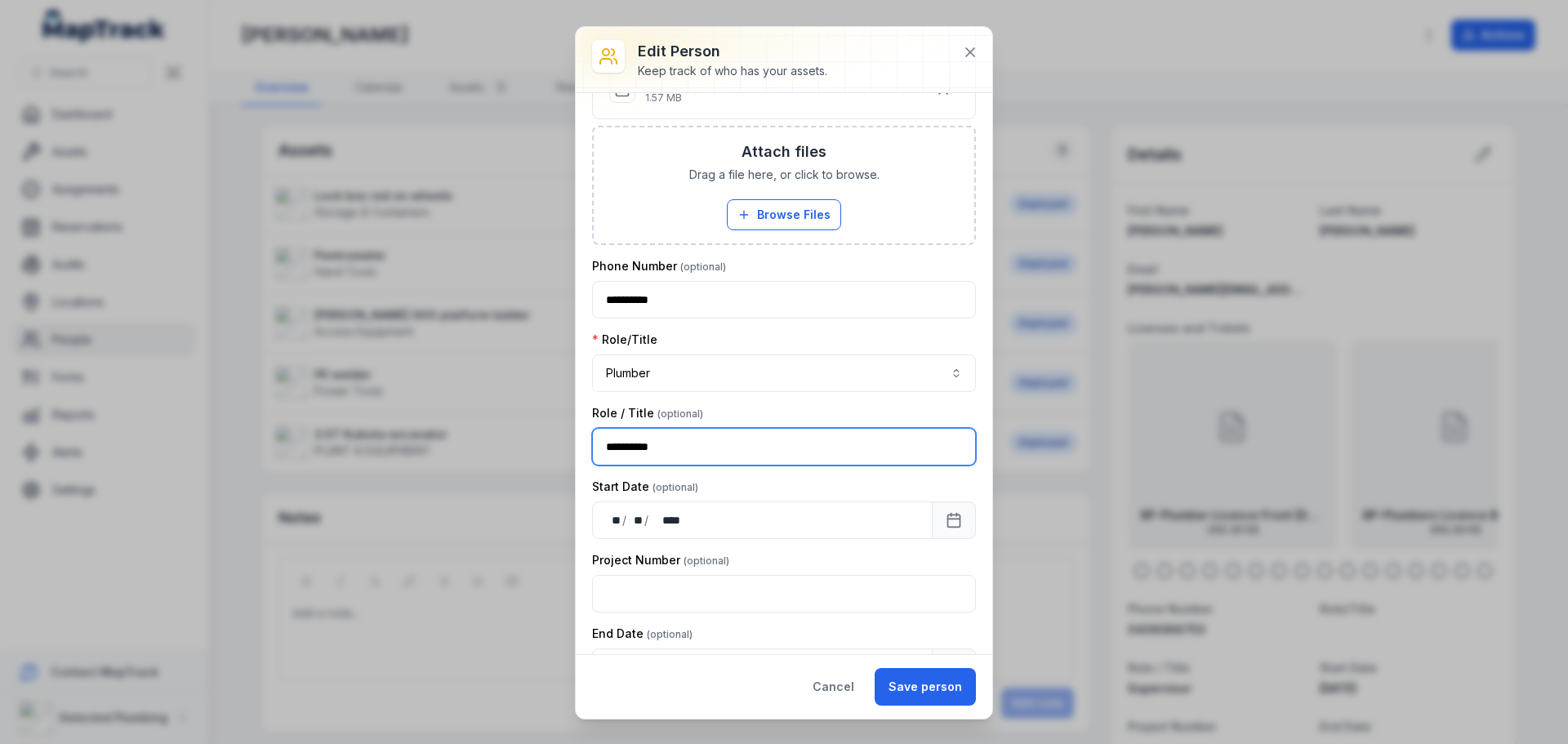
click at [723, 448] on input "**********" at bounding box center [784, 447] width 384 height 38
type input "*"
click at [723, 448] on input "text" at bounding box center [784, 447] width 384 height 38
type input "*******"
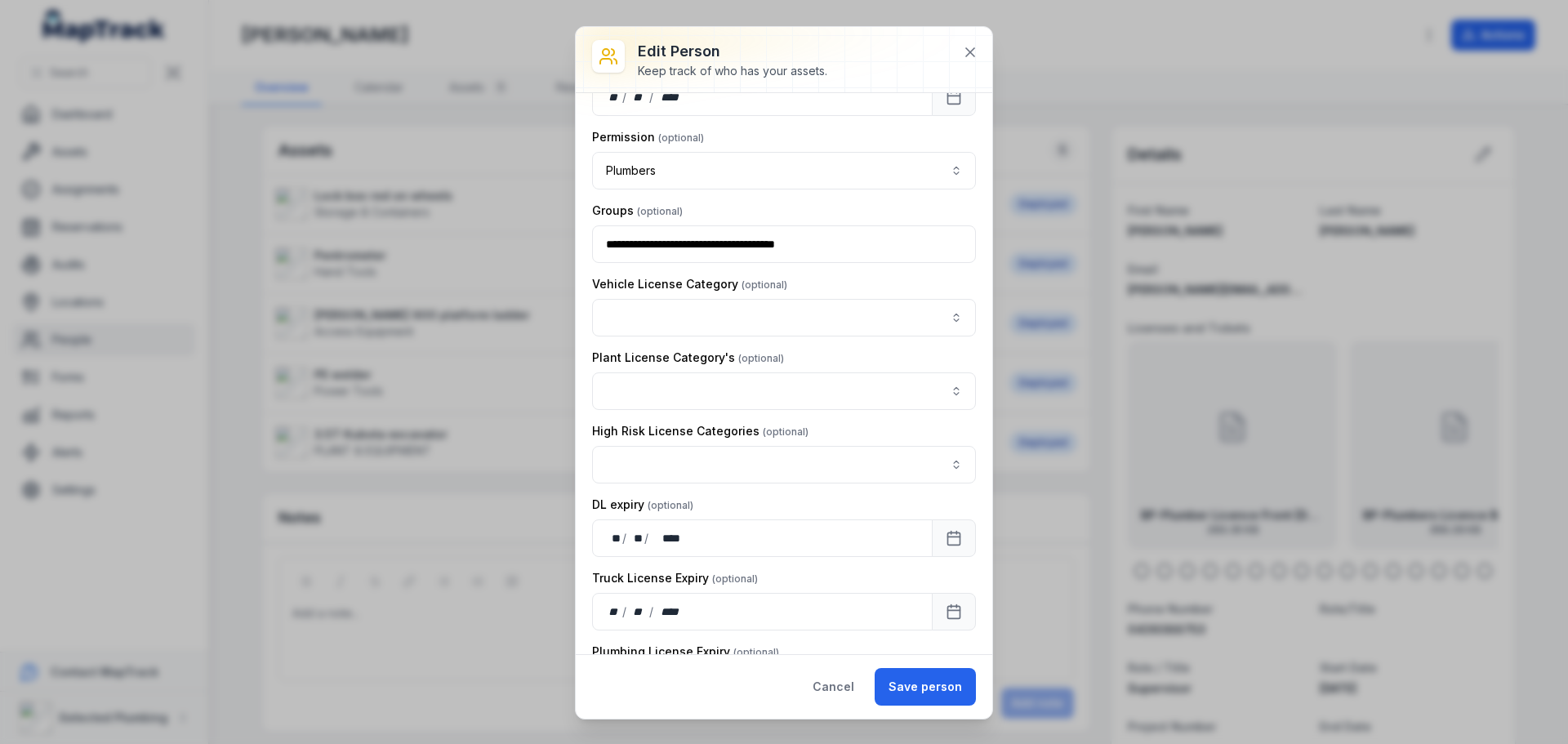
scroll to position [1663, 0]
click at [941, 311] on button "button" at bounding box center [784, 316] width 384 height 38
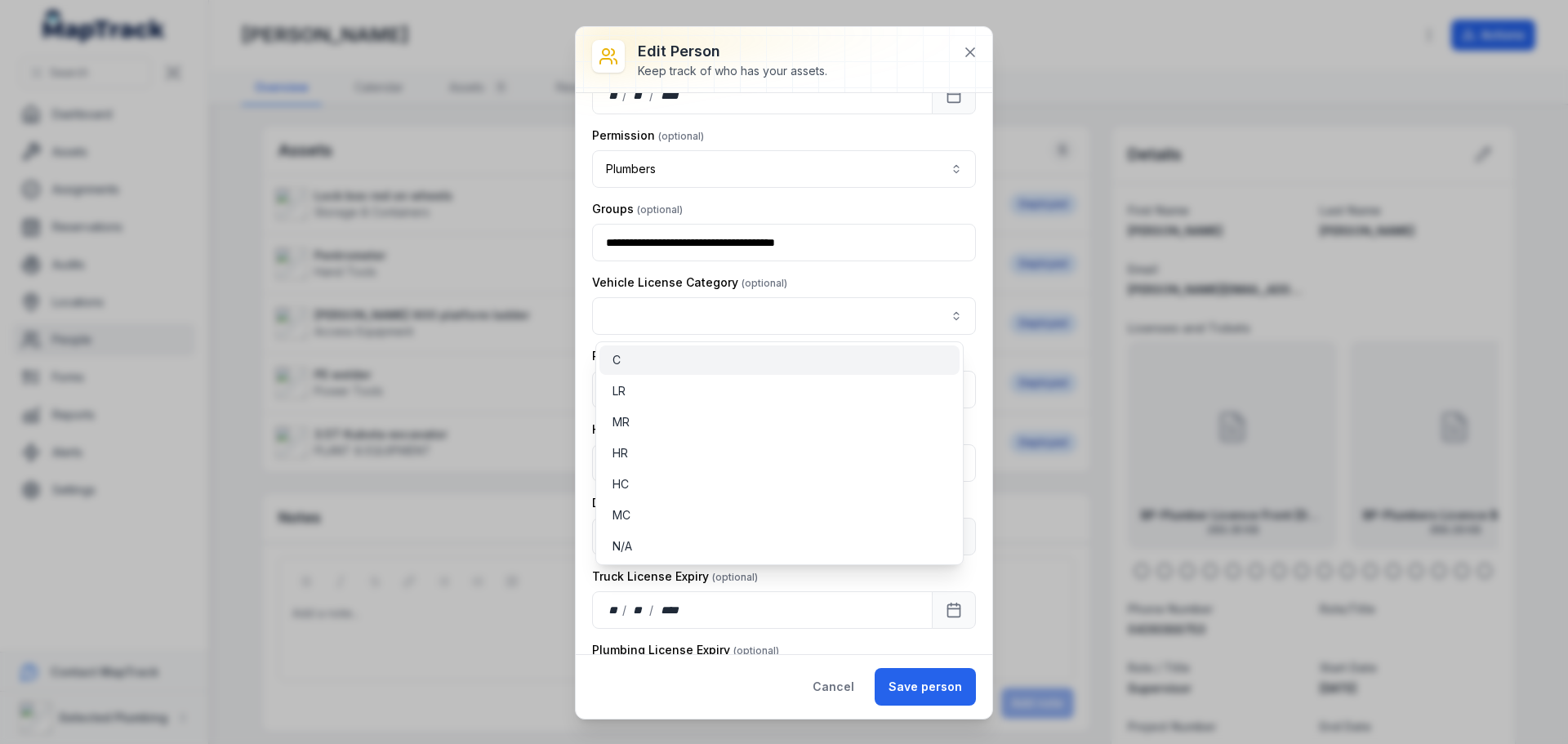
click at [659, 369] on div "C" at bounding box center [779, 360] width 360 height 30
click at [923, 282] on div "Vehicle License Category C *" at bounding box center [784, 304] width 384 height 60
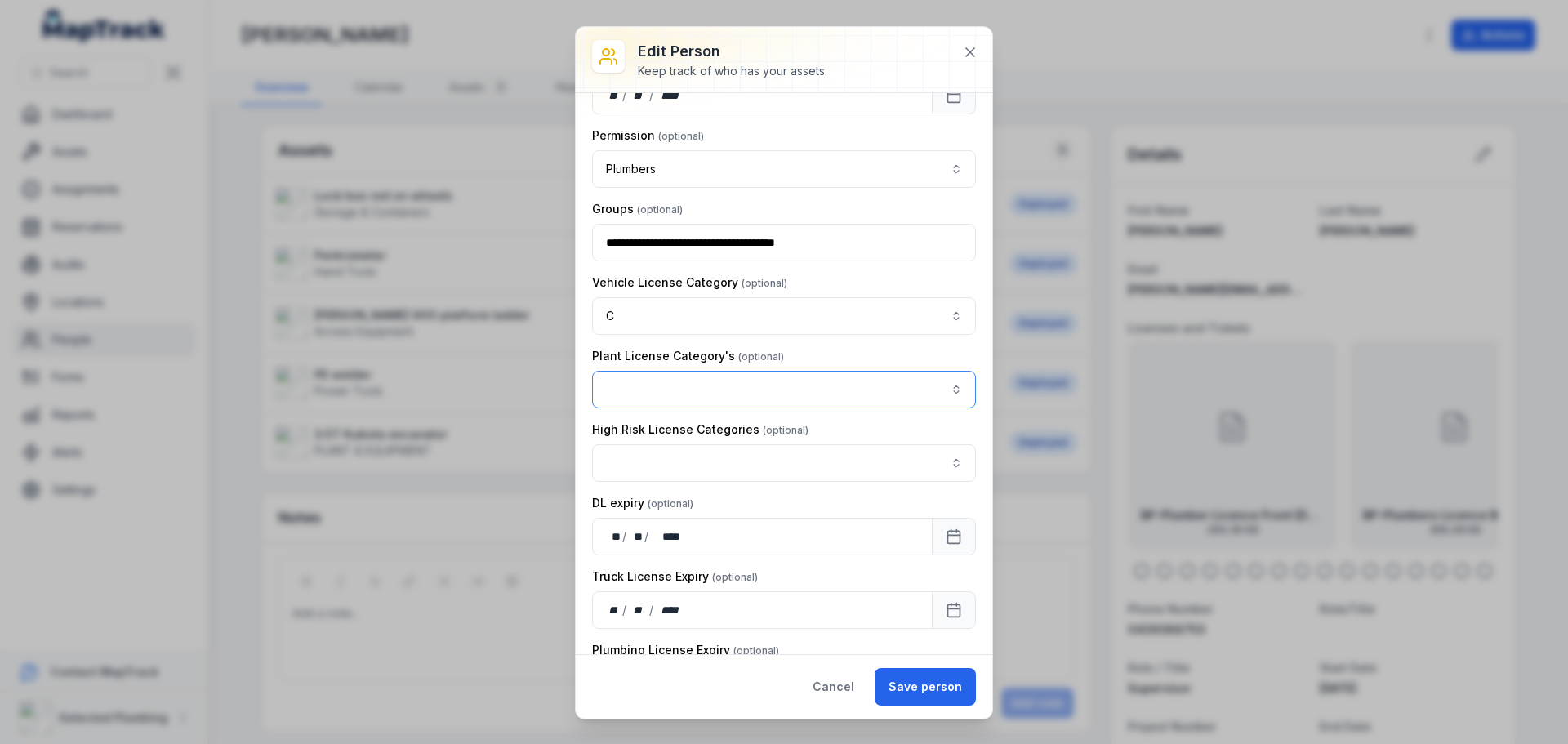
click at [941, 388] on button "button" at bounding box center [784, 389] width 384 height 38
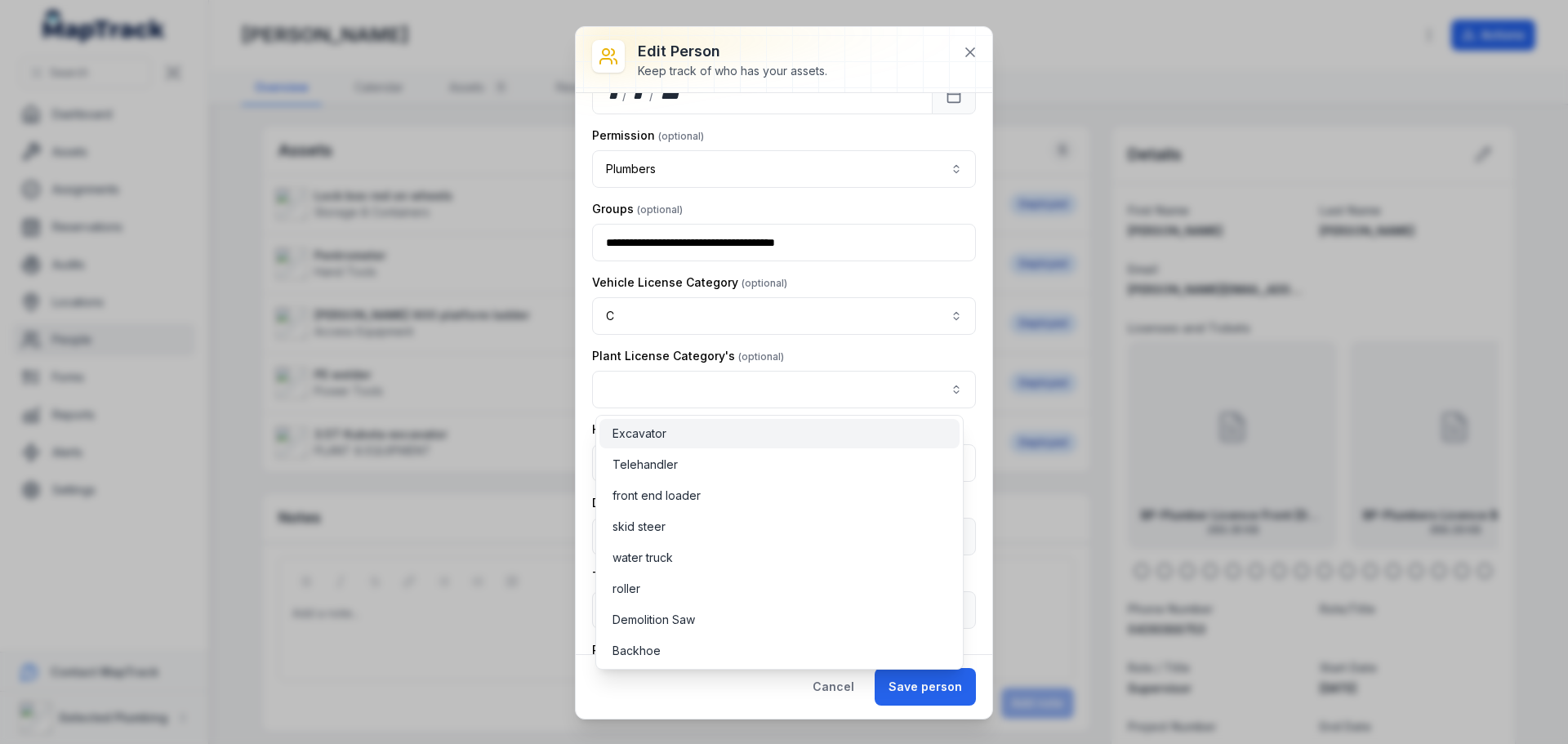
click at [816, 434] on div "Excavator" at bounding box center [779, 433] width 334 height 16
click at [789, 526] on div "skid steer" at bounding box center [779, 526] width 334 height 16
click at [827, 346] on div "**********" at bounding box center [784, 51] width 384 height 3211
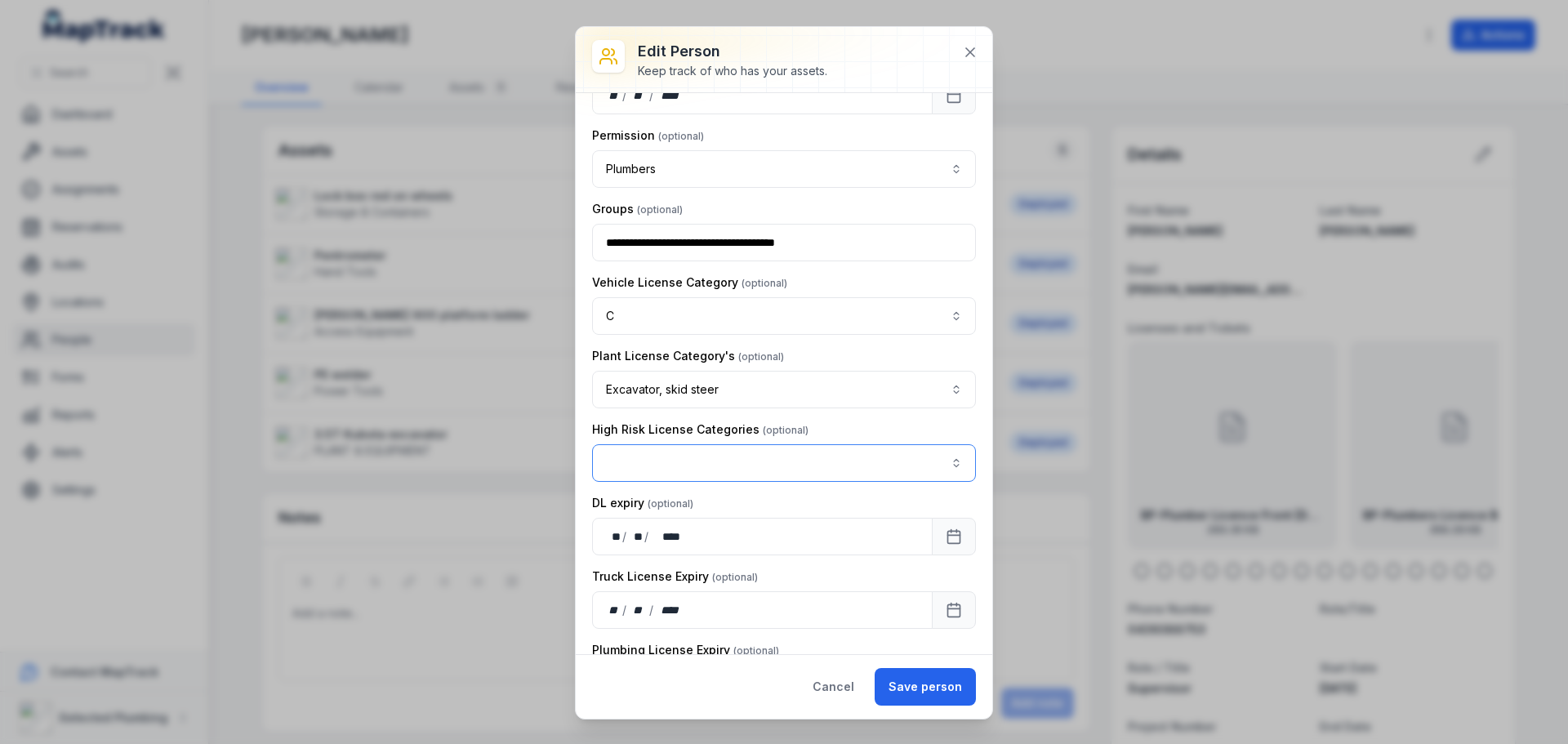
click at [943, 460] on button "button" at bounding box center [784, 463] width 384 height 38
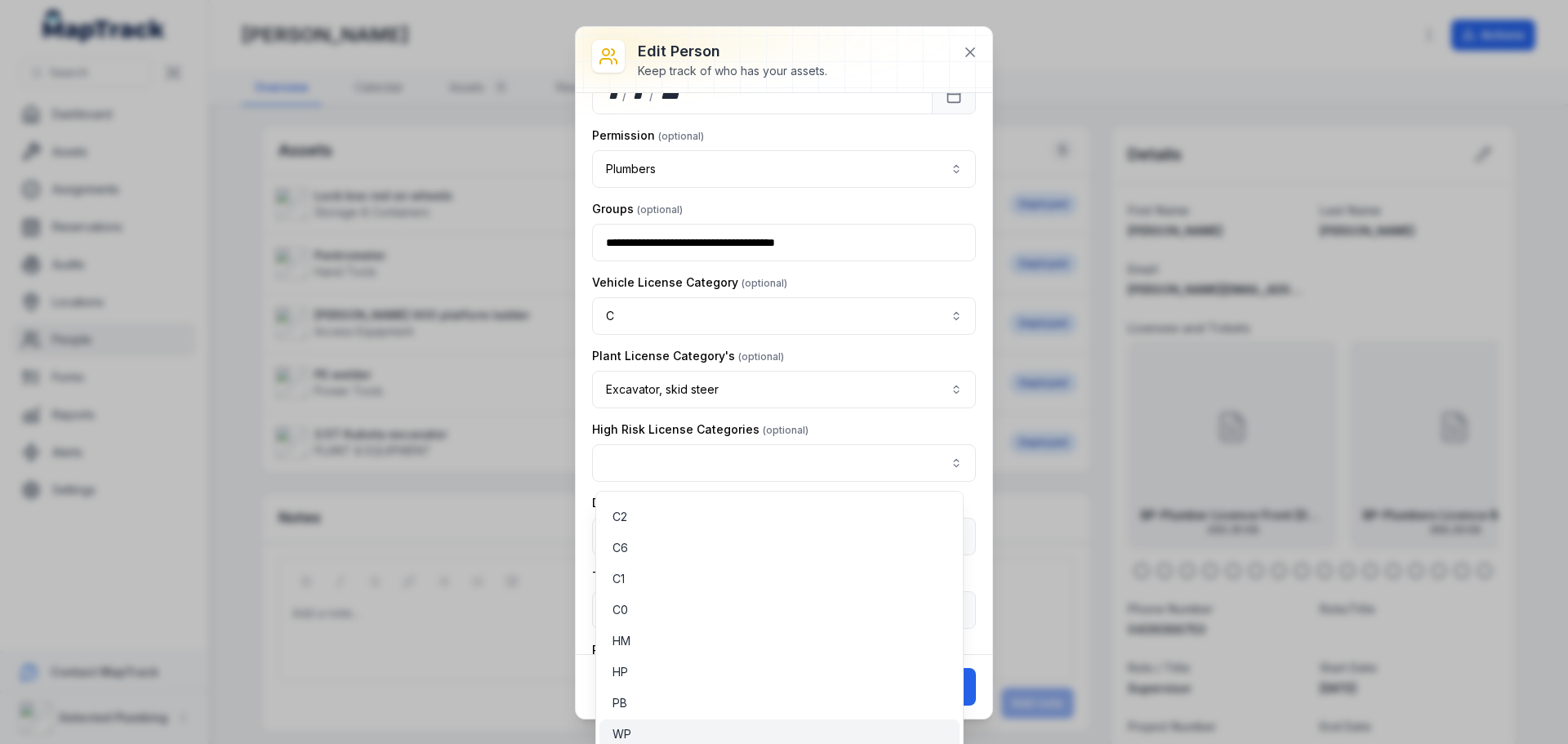
scroll to position [3, 0]
click at [707, 724] on div "WP" at bounding box center [779, 731] width 334 height 16
click at [822, 409] on div "**********" at bounding box center [784, 51] width 384 height 3211
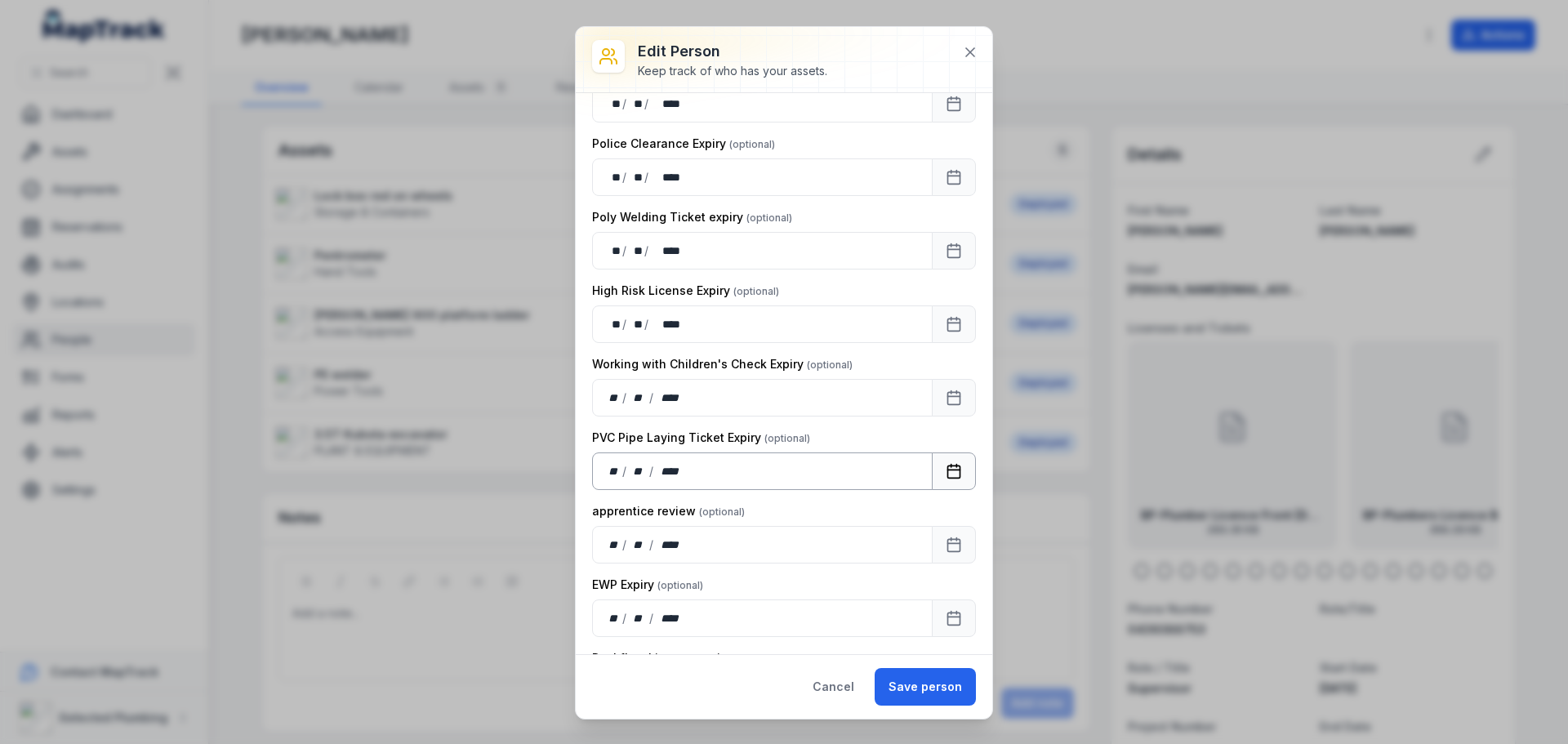
scroll to position [2399, 0]
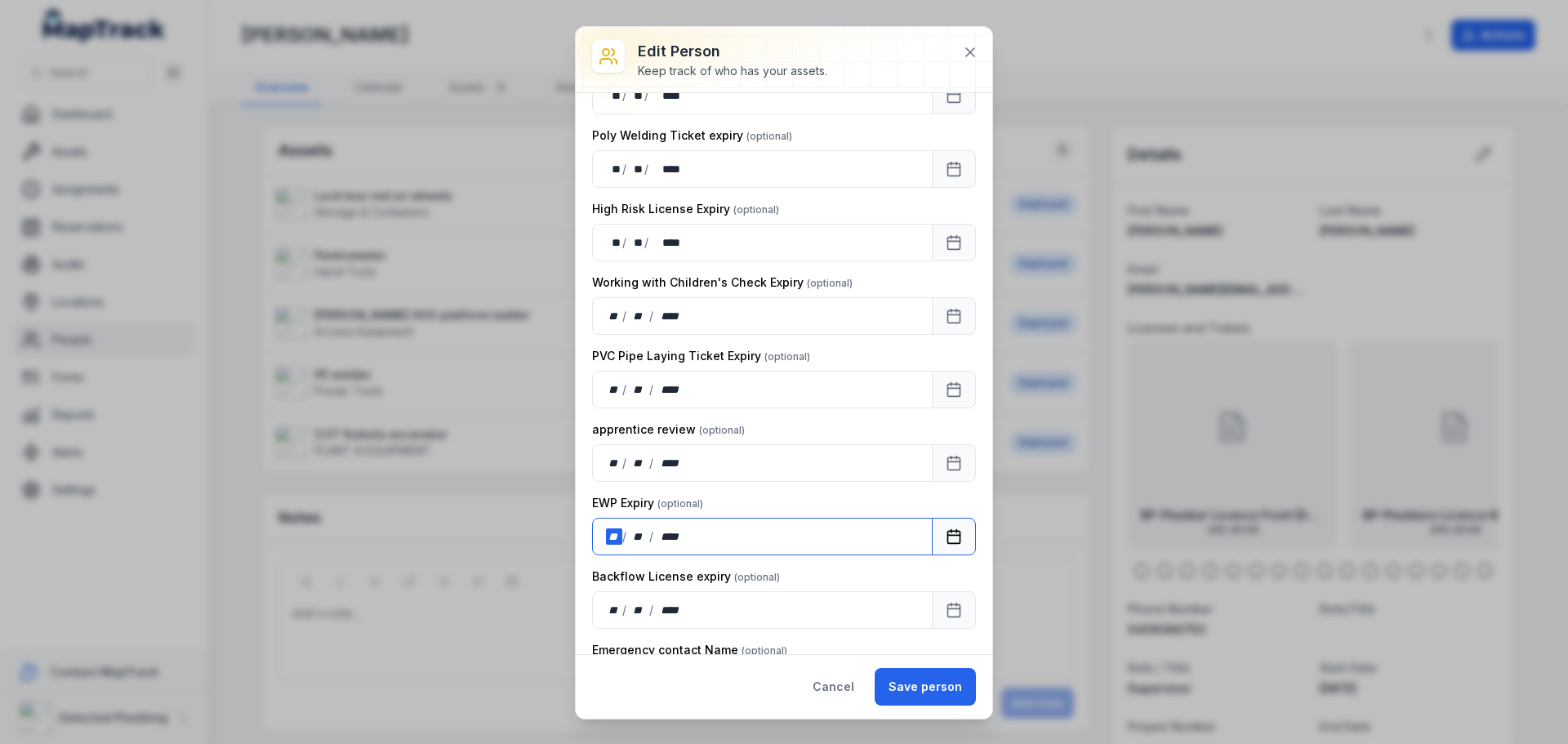
click at [617, 534] on div "**" at bounding box center [614, 536] width 16 height 16
click at [829, 475] on div "** / ** / ****" at bounding box center [762, 463] width 340 height 38
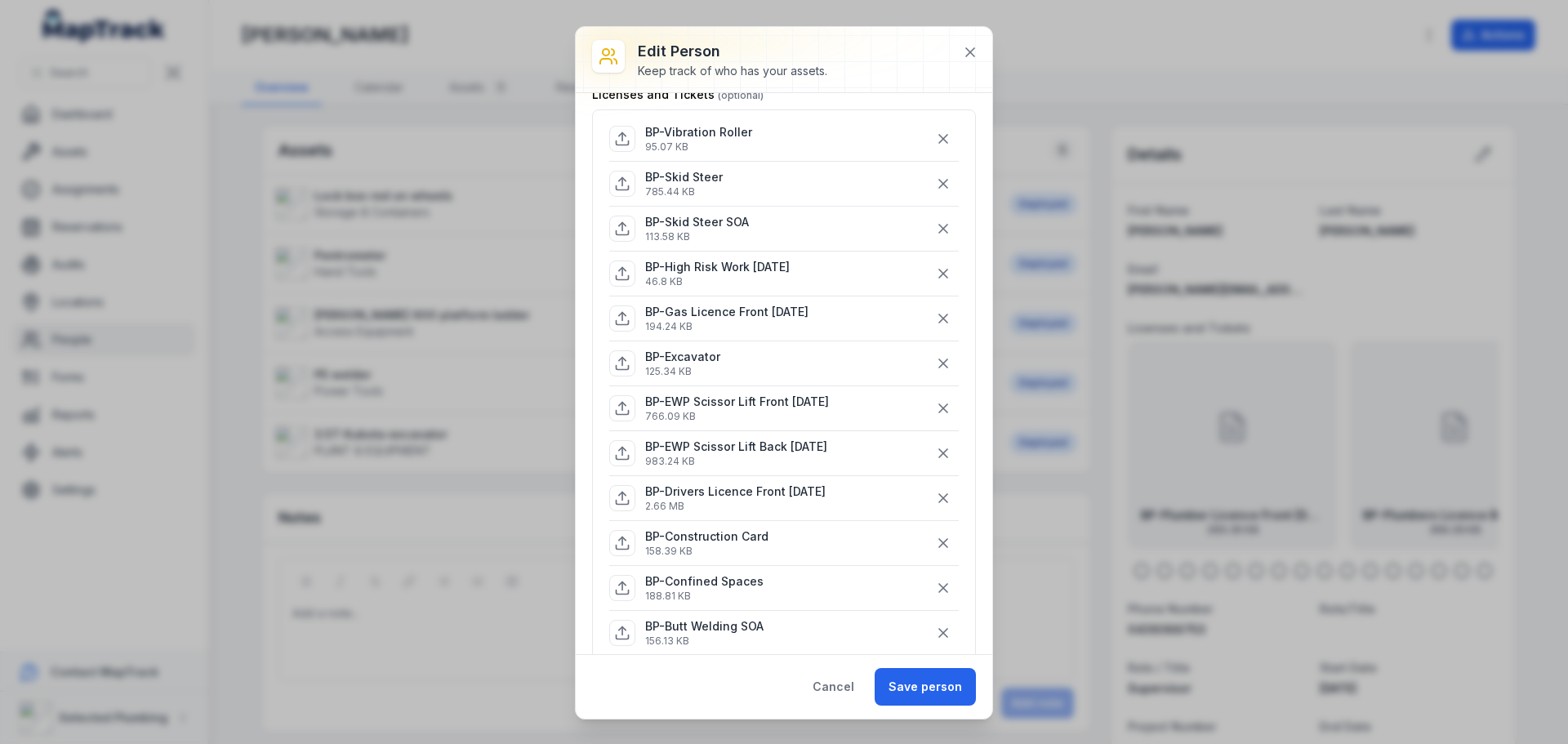
scroll to position [163, 0]
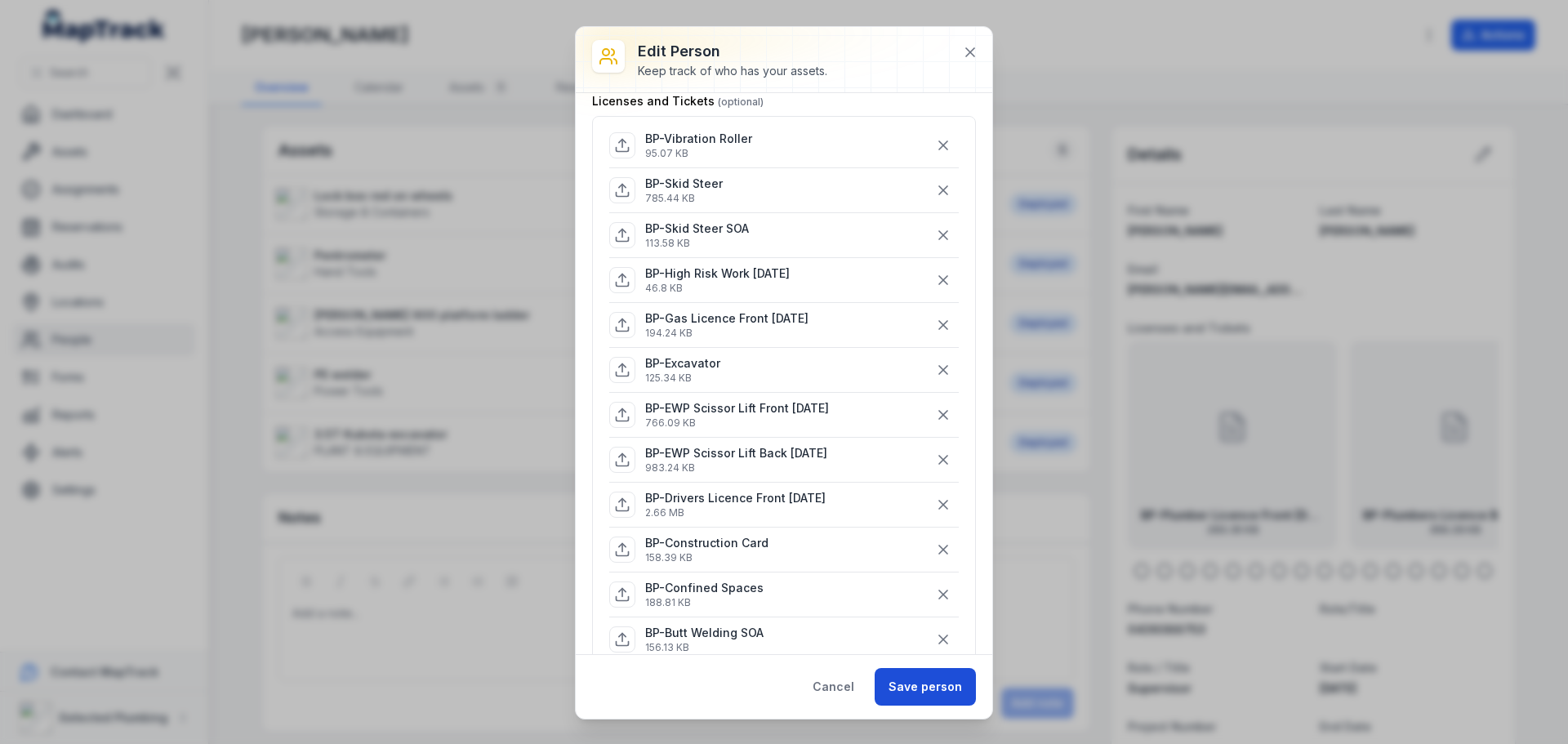
click at [914, 686] on button "Save person" at bounding box center [925, 687] width 101 height 38
